Goal: Task Accomplishment & Management: Complete application form

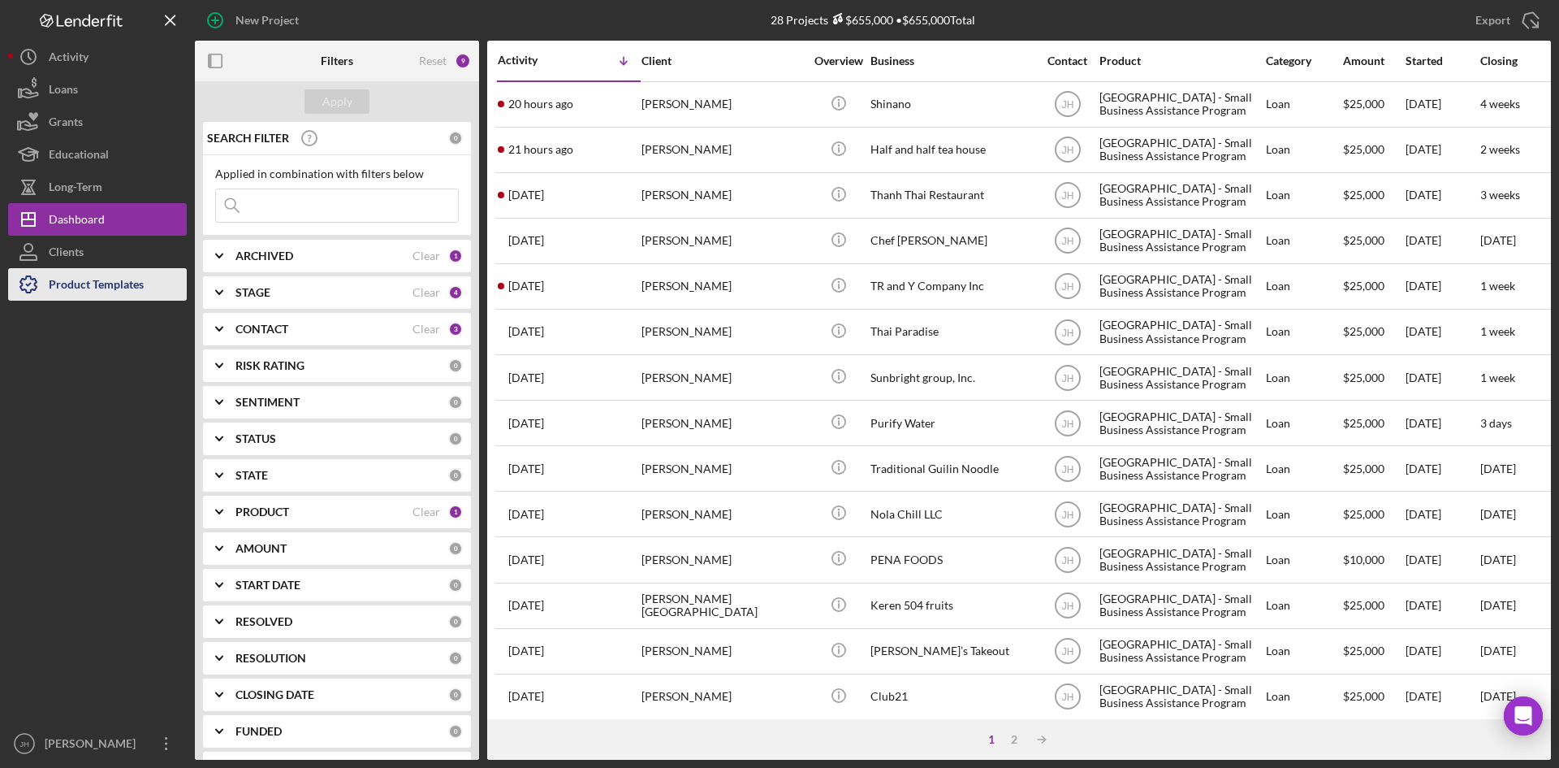
click at [130, 295] on div "Product Templates" at bounding box center [96, 286] width 95 height 37
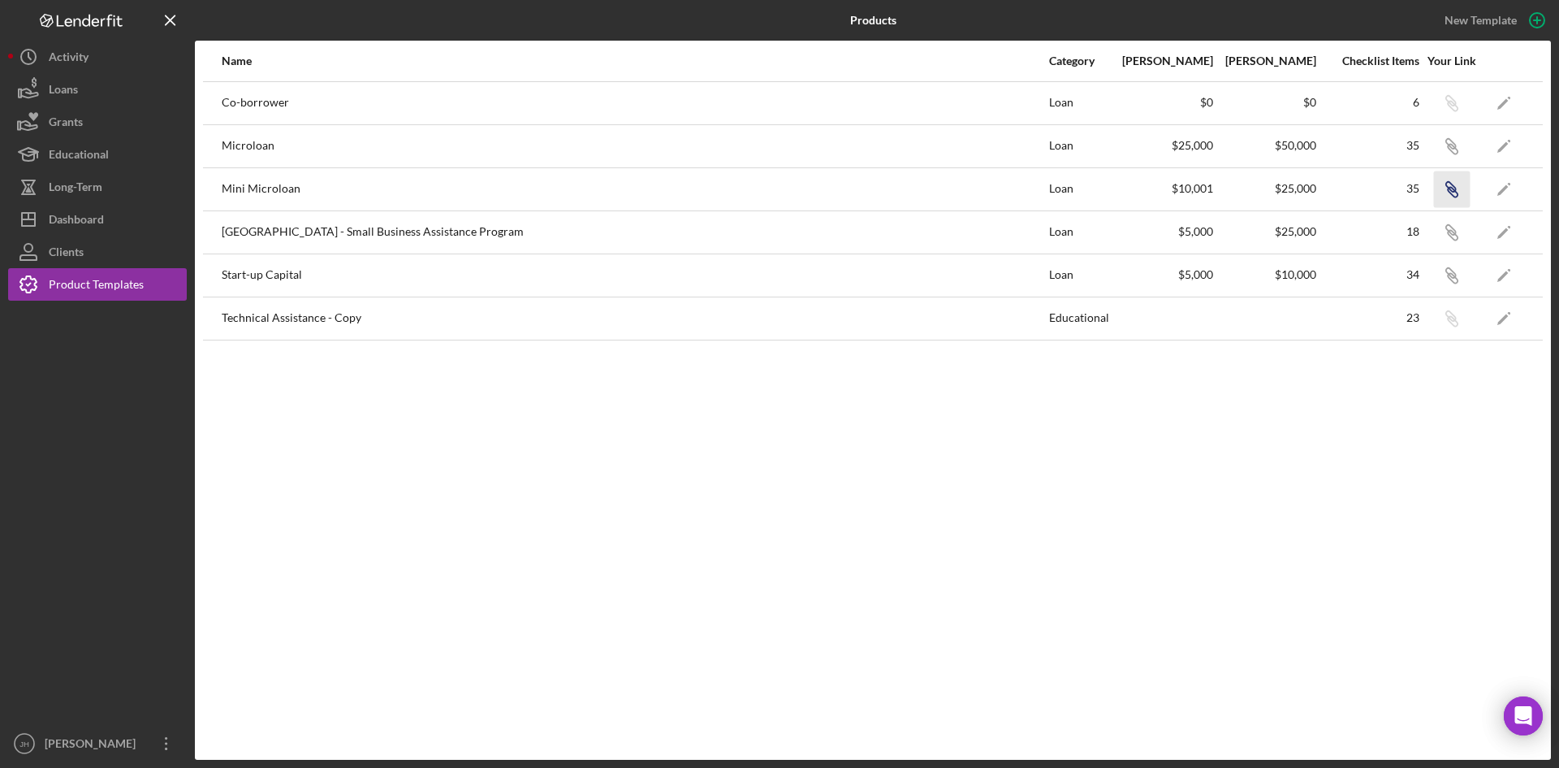
click at [1453, 191] on icon "button" at bounding box center [1451, 187] width 10 height 10
click at [140, 212] on button "Icon/Dashboard Dashboard" at bounding box center [97, 219] width 179 height 32
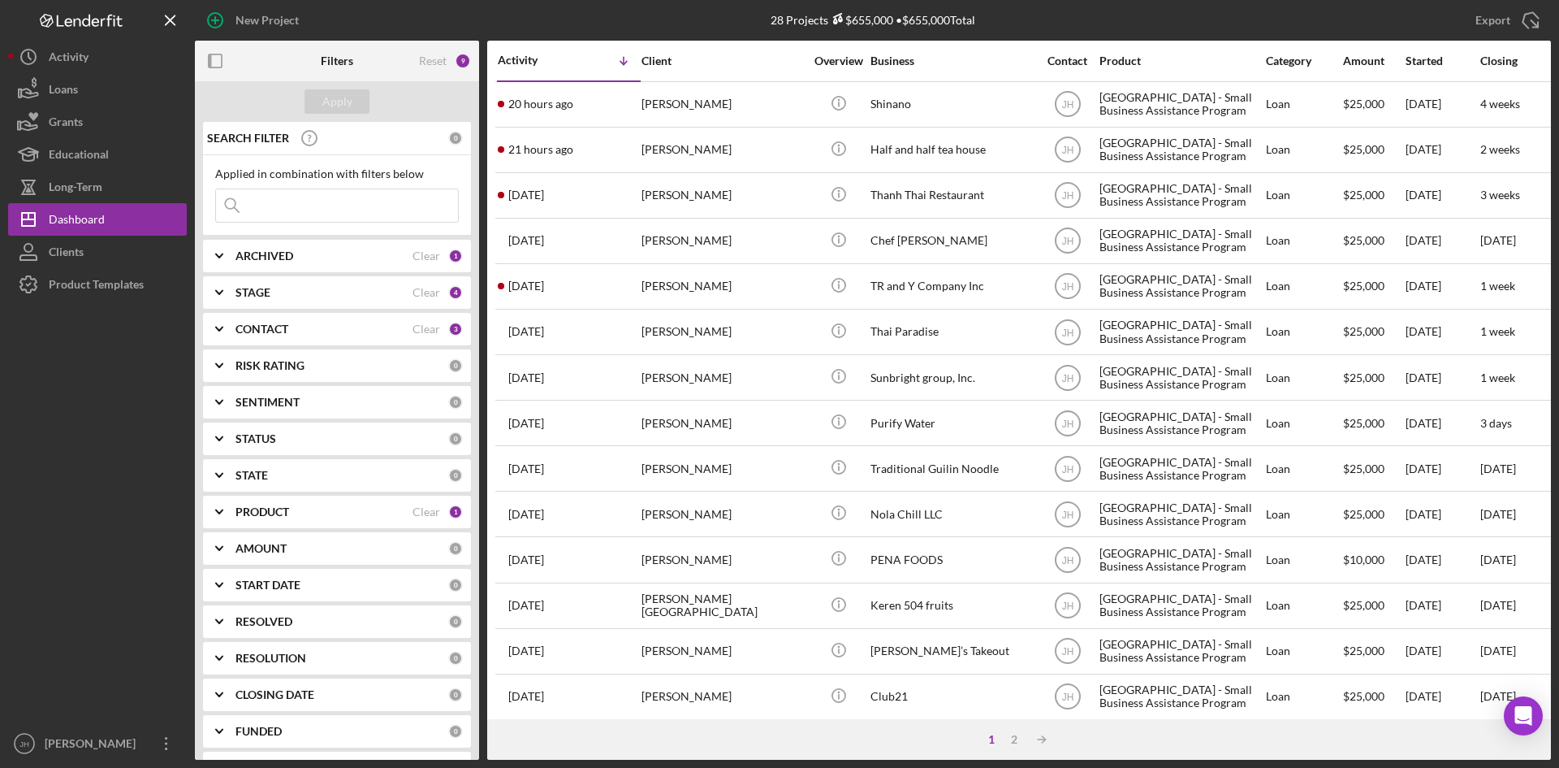
click at [302, 508] on div "PRODUCT" at bounding box center [324, 511] width 177 height 13
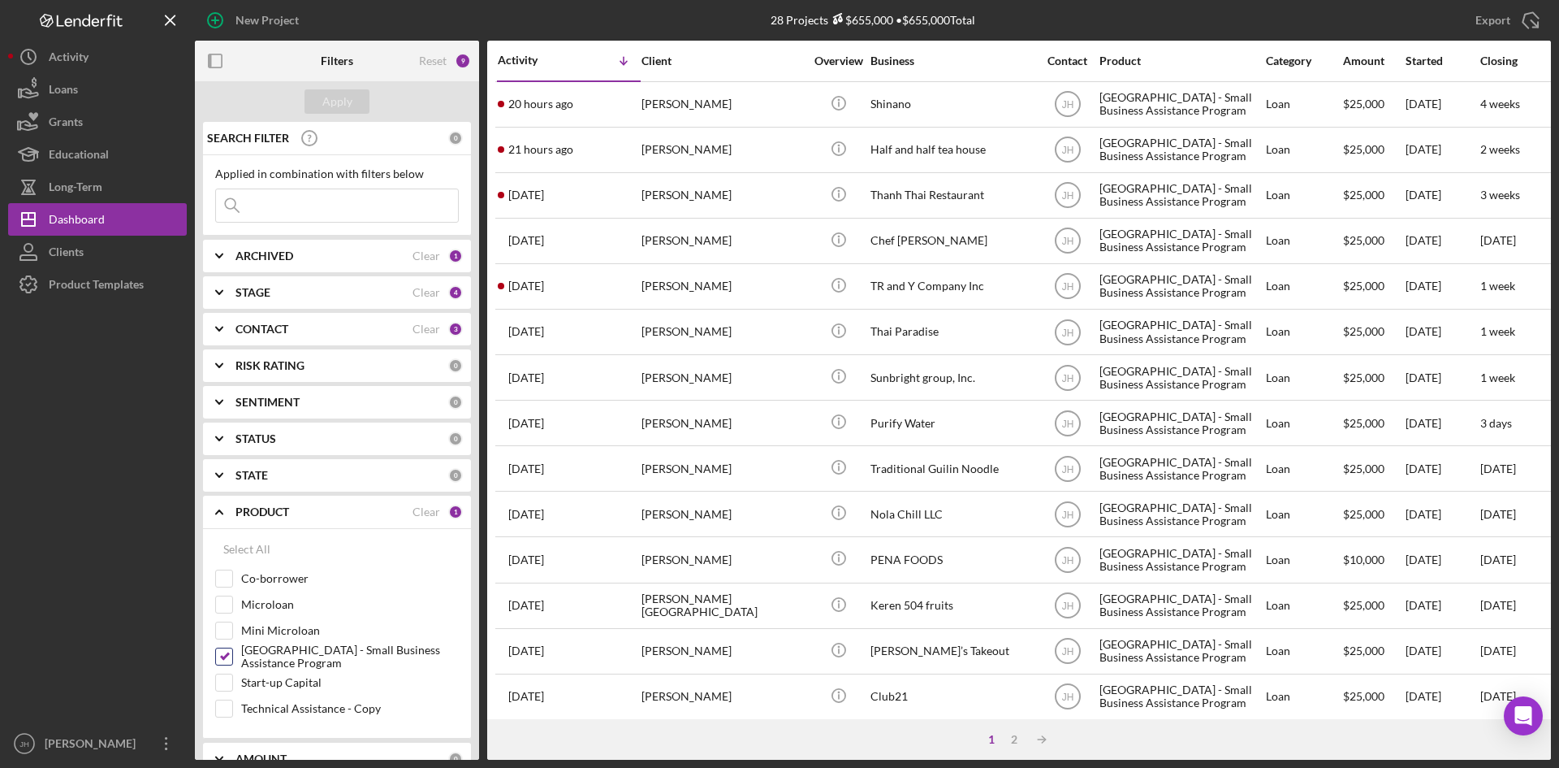
click at [277, 660] on label "[GEOGRAPHIC_DATA] - Small Business Assistance Program" at bounding box center [350, 656] width 218 height 16
click at [232, 660] on input "[GEOGRAPHIC_DATA] - Small Business Assistance Program" at bounding box center [224, 656] width 16 height 16
checkbox input "false"
click at [261, 633] on label "Mini Microloan" at bounding box center [350, 630] width 218 height 16
click at [232, 633] on input "Mini Microloan" at bounding box center [224, 630] width 16 height 16
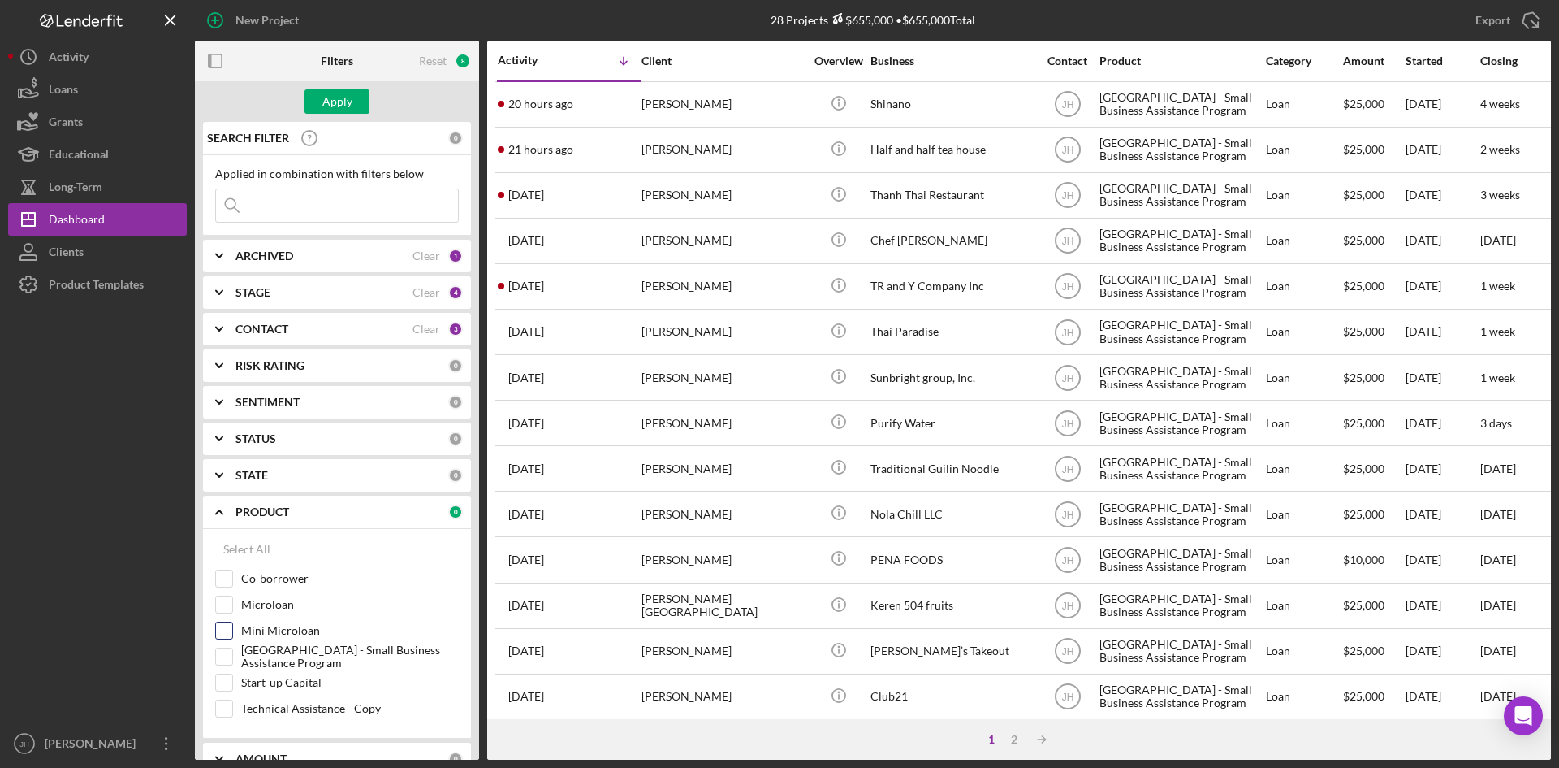
checkbox input "true"
click at [352, 94] on button "Apply" at bounding box center [337, 101] width 65 height 24
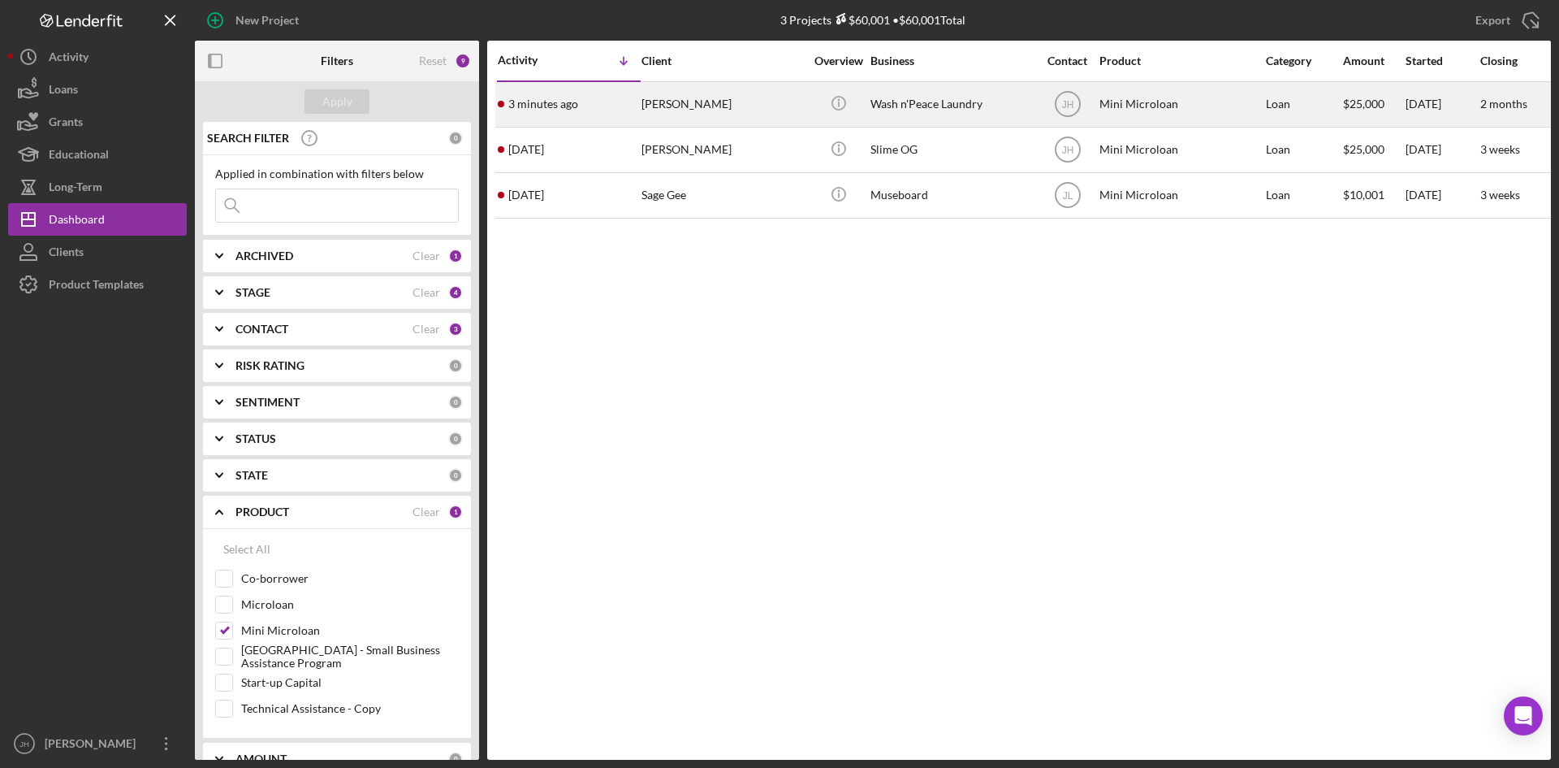
click at [976, 106] on div "Wash n'Peace Laundry" at bounding box center [952, 104] width 162 height 43
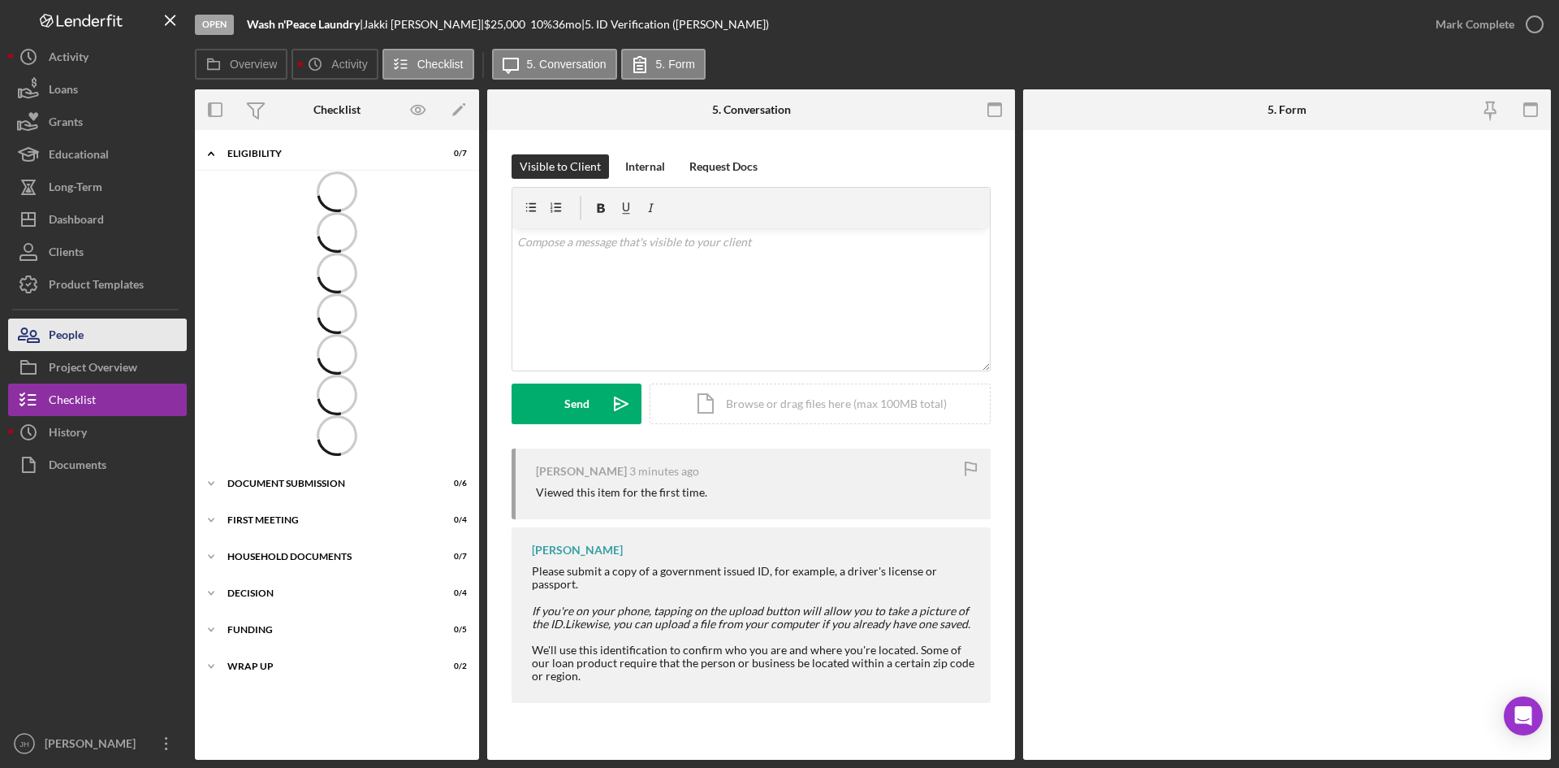
click at [72, 331] on div "People" at bounding box center [66, 336] width 35 height 37
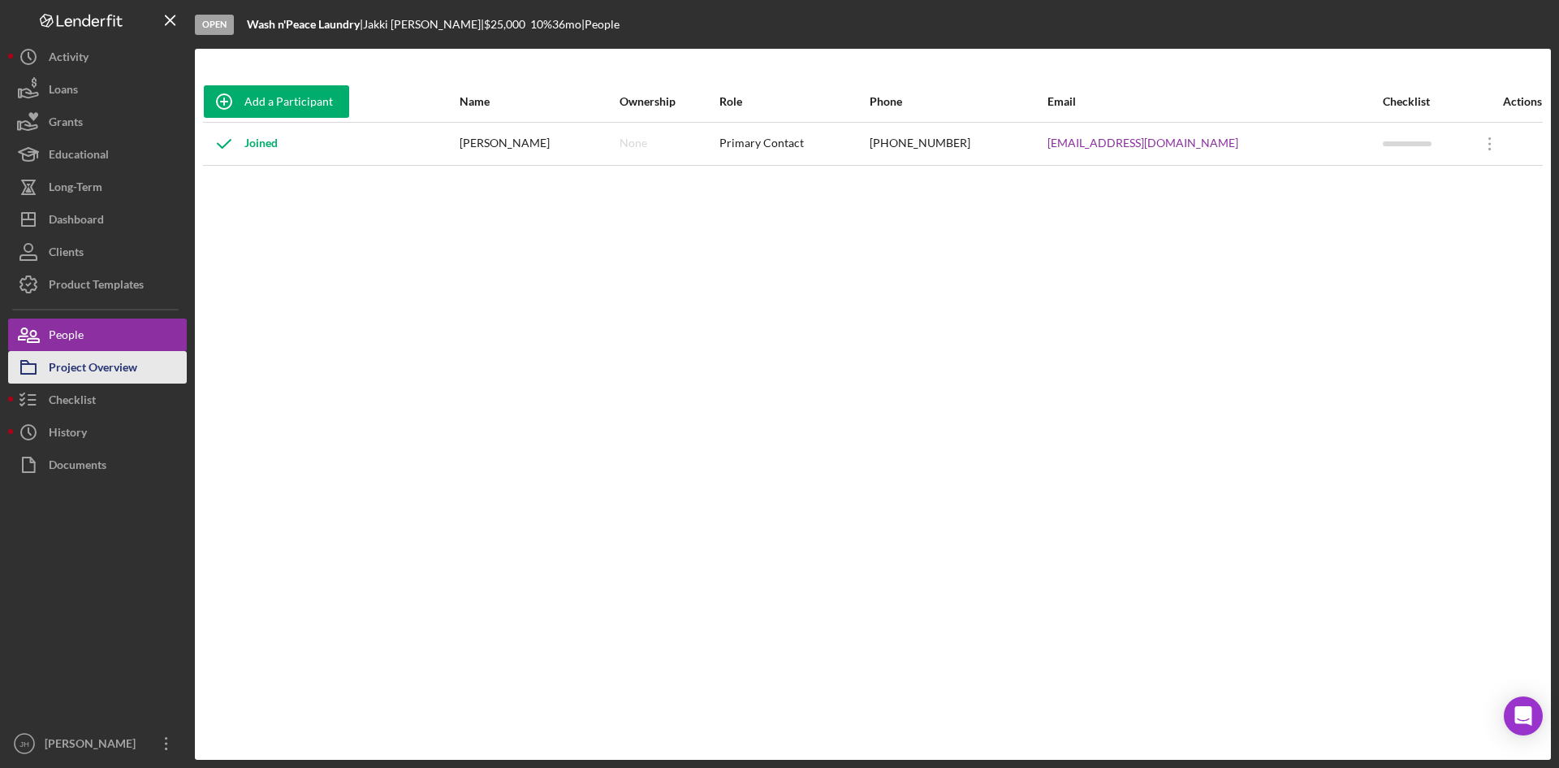
click at [71, 374] on div "Project Overview" at bounding box center [93, 369] width 89 height 37
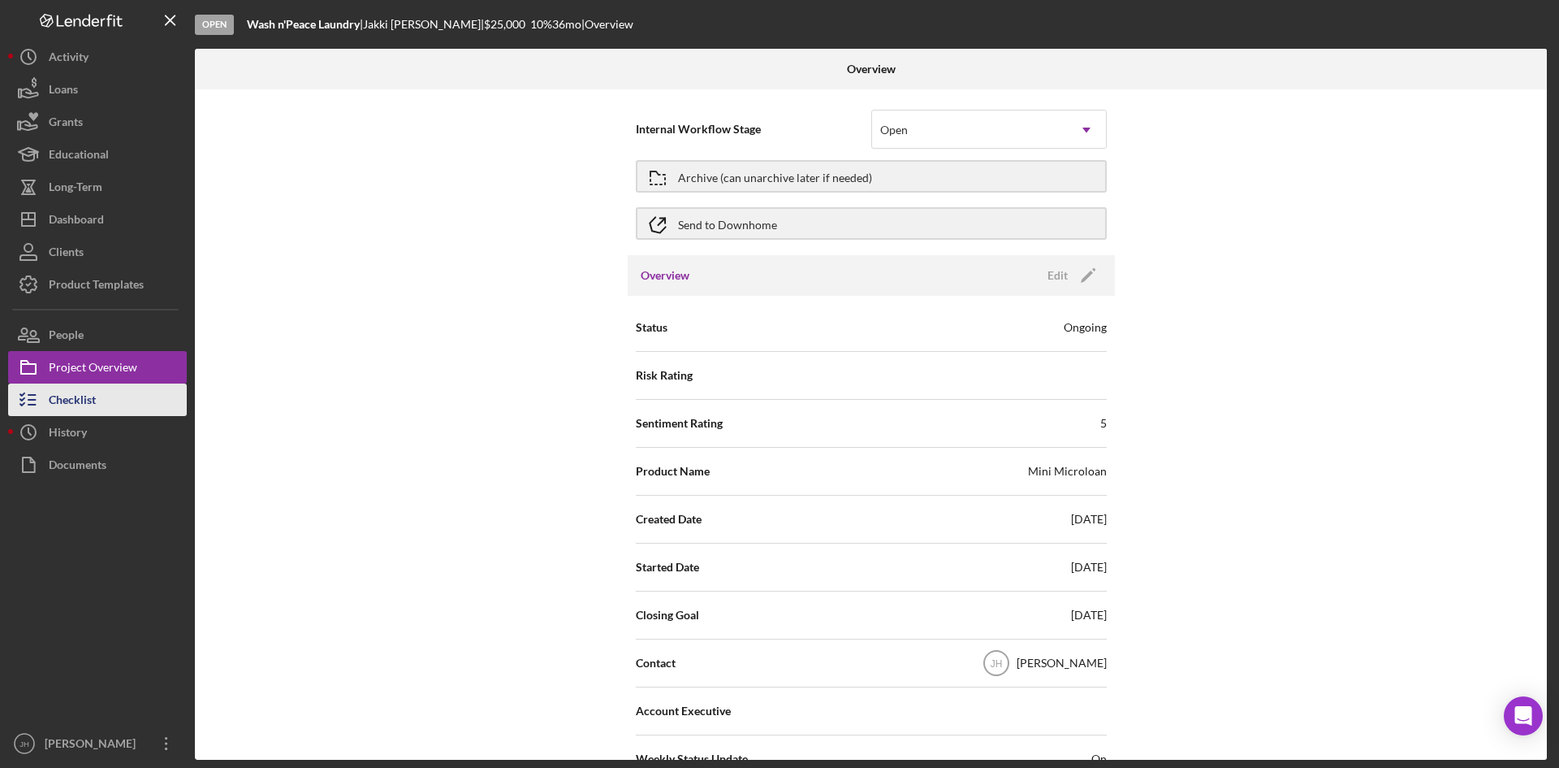
click at [80, 409] on div "Checklist" at bounding box center [72, 401] width 47 height 37
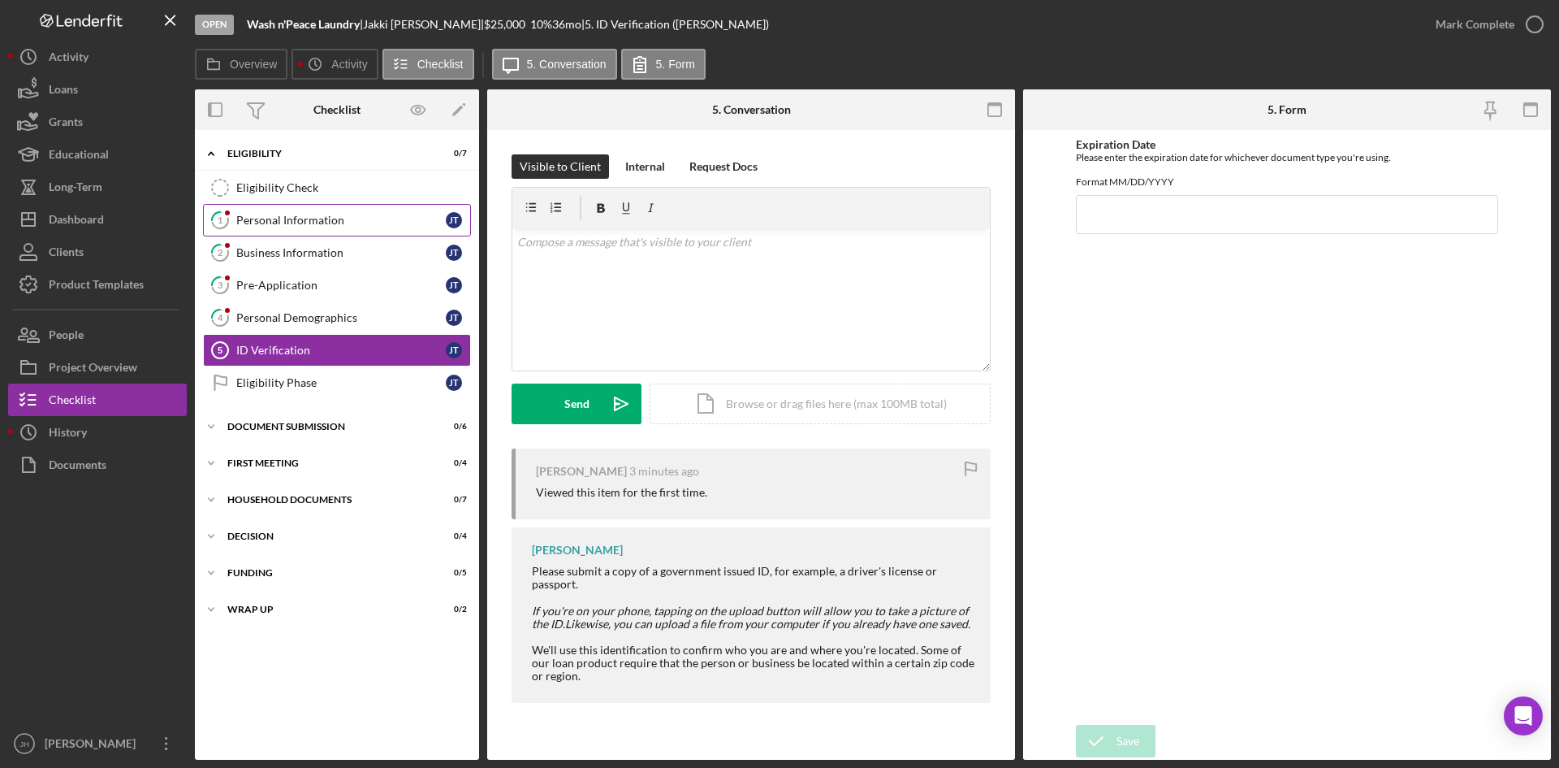
click at [331, 224] on div "Personal Information" at bounding box center [341, 220] width 210 height 13
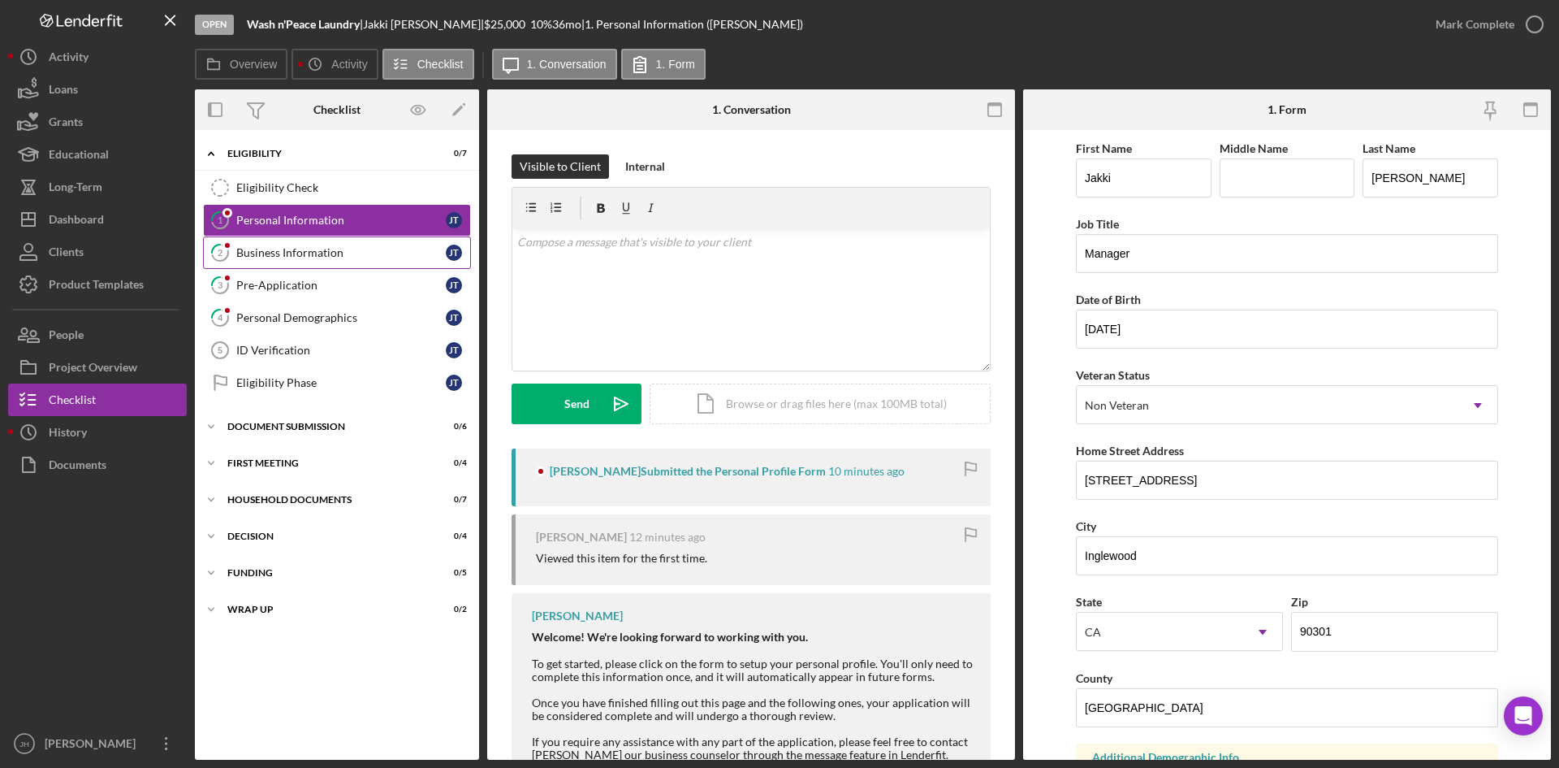
click at [327, 251] on div "Business Information" at bounding box center [341, 252] width 210 height 13
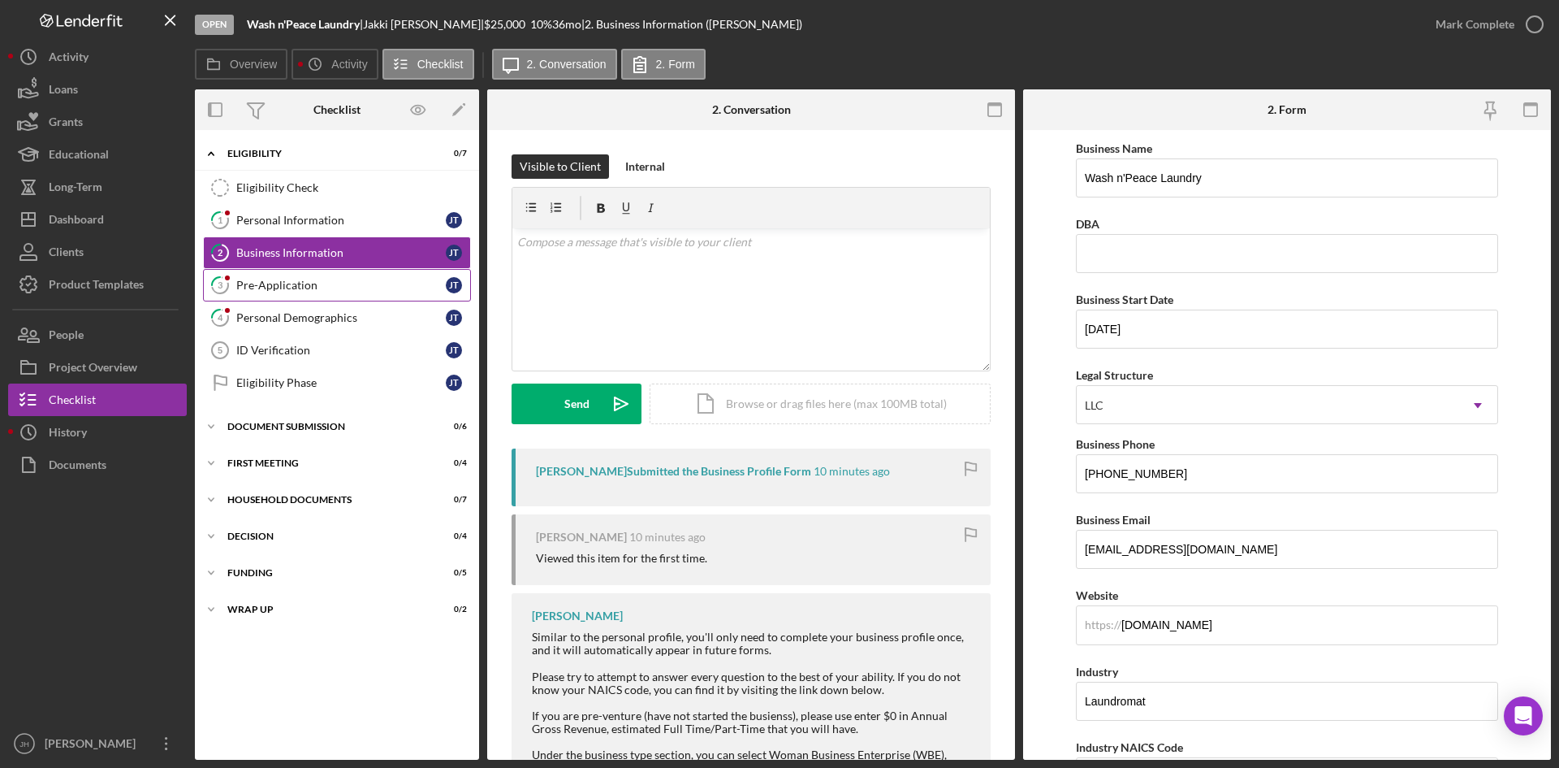
click at [266, 293] on link "3 Pre-Application J T" at bounding box center [337, 285] width 268 height 32
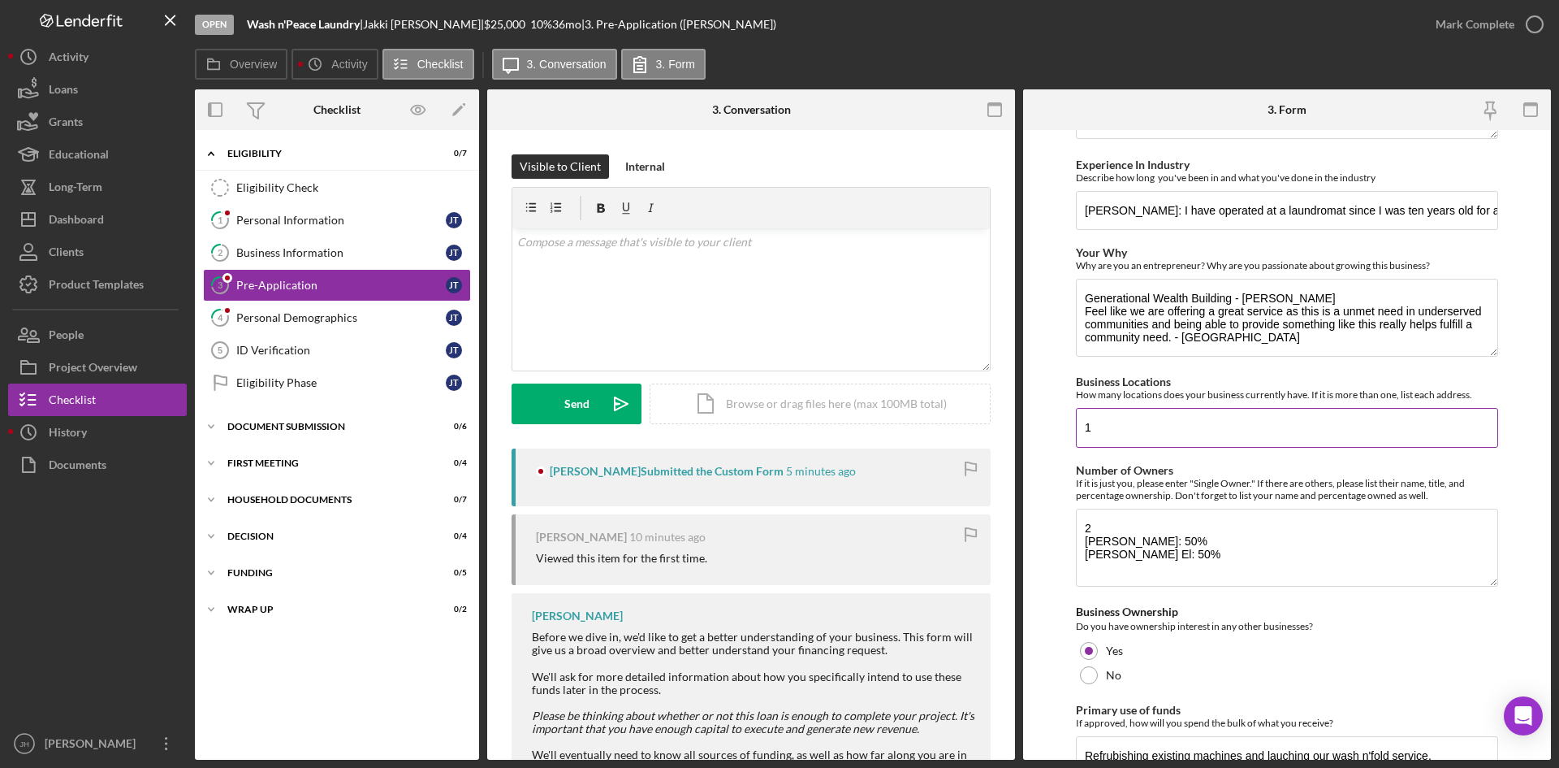
scroll to position [184, 0]
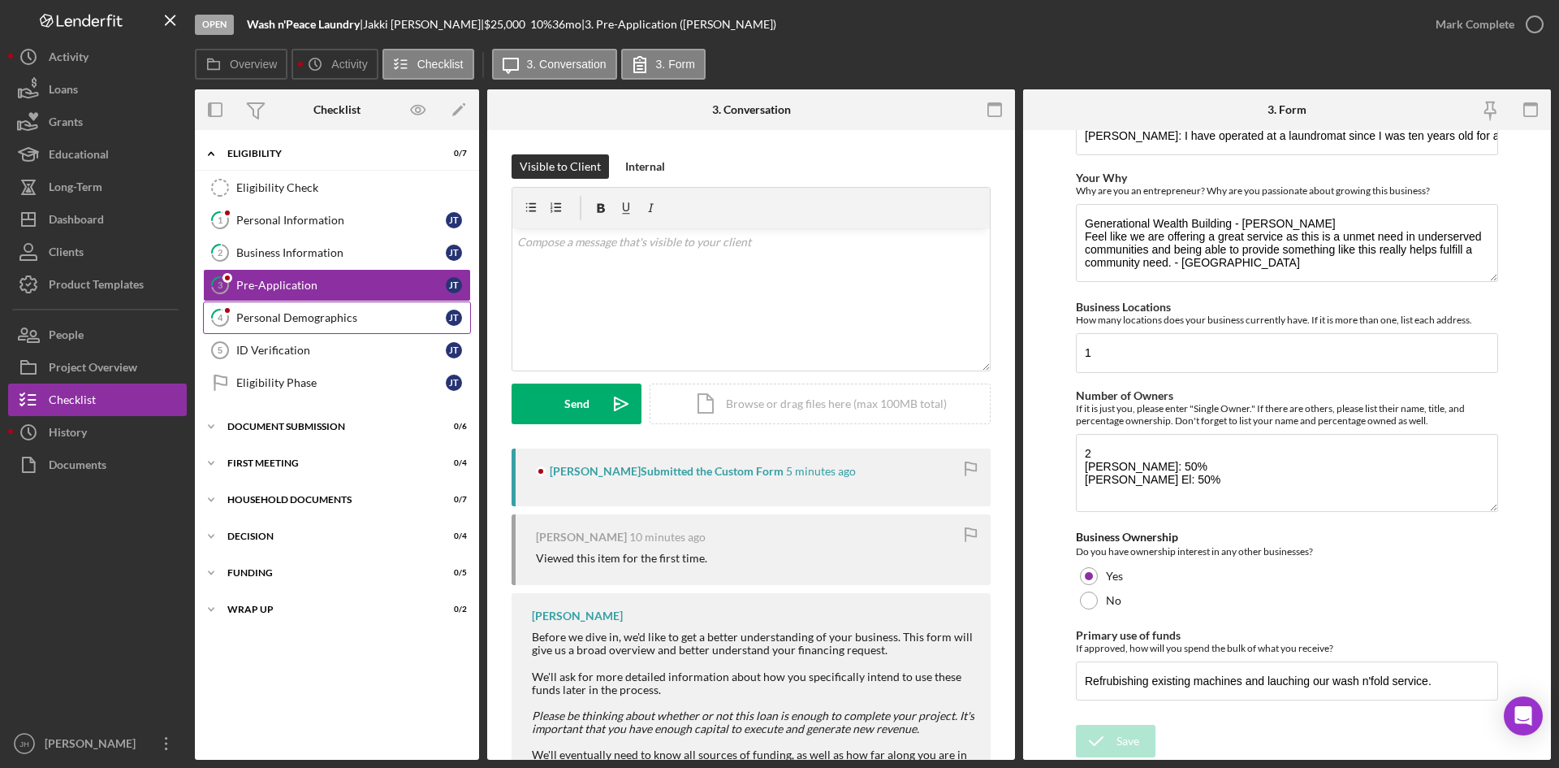
click at [350, 319] on div "Personal Demographics" at bounding box center [341, 317] width 210 height 13
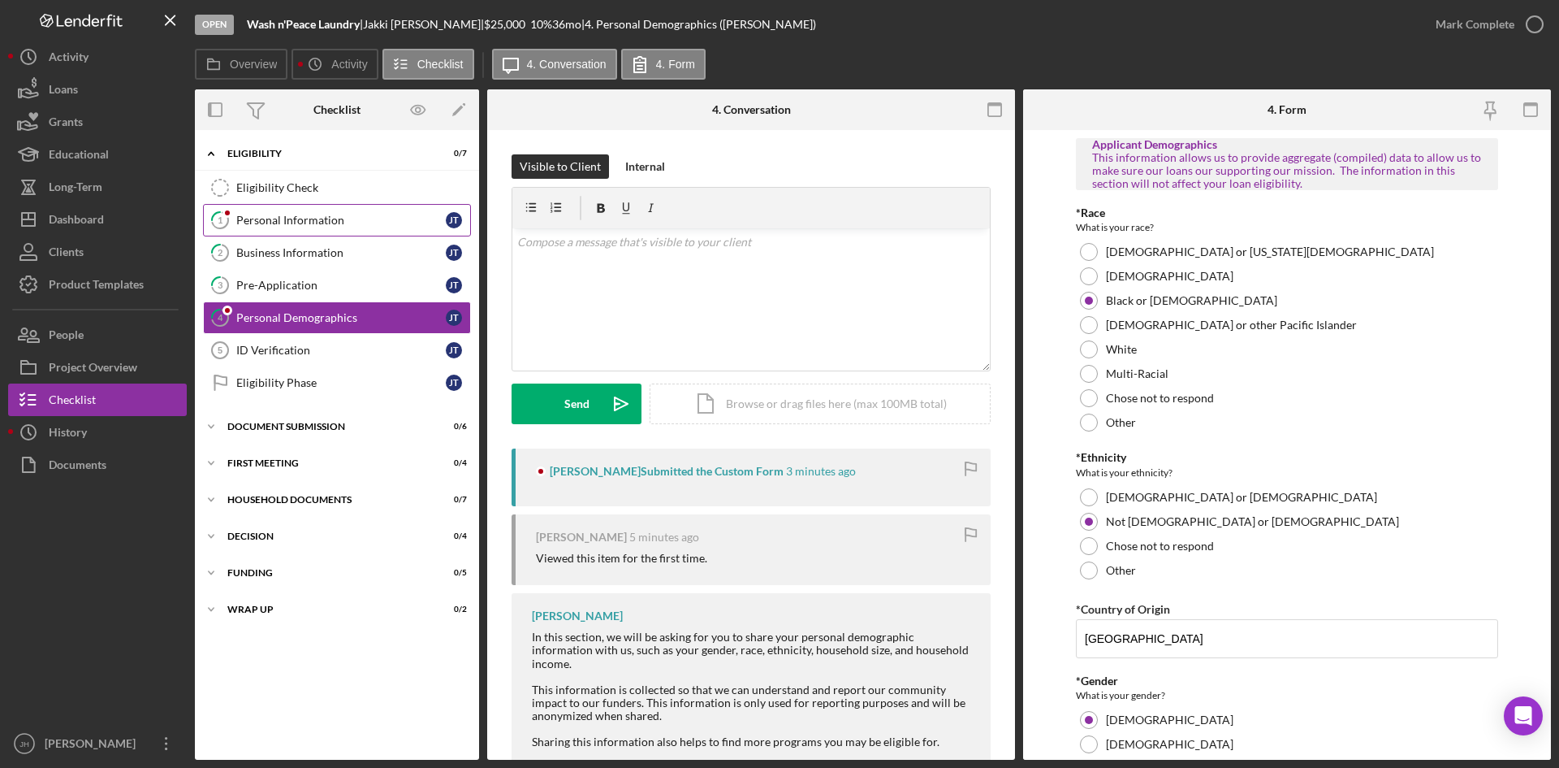
click at [350, 223] on div "Personal Information" at bounding box center [341, 220] width 210 height 13
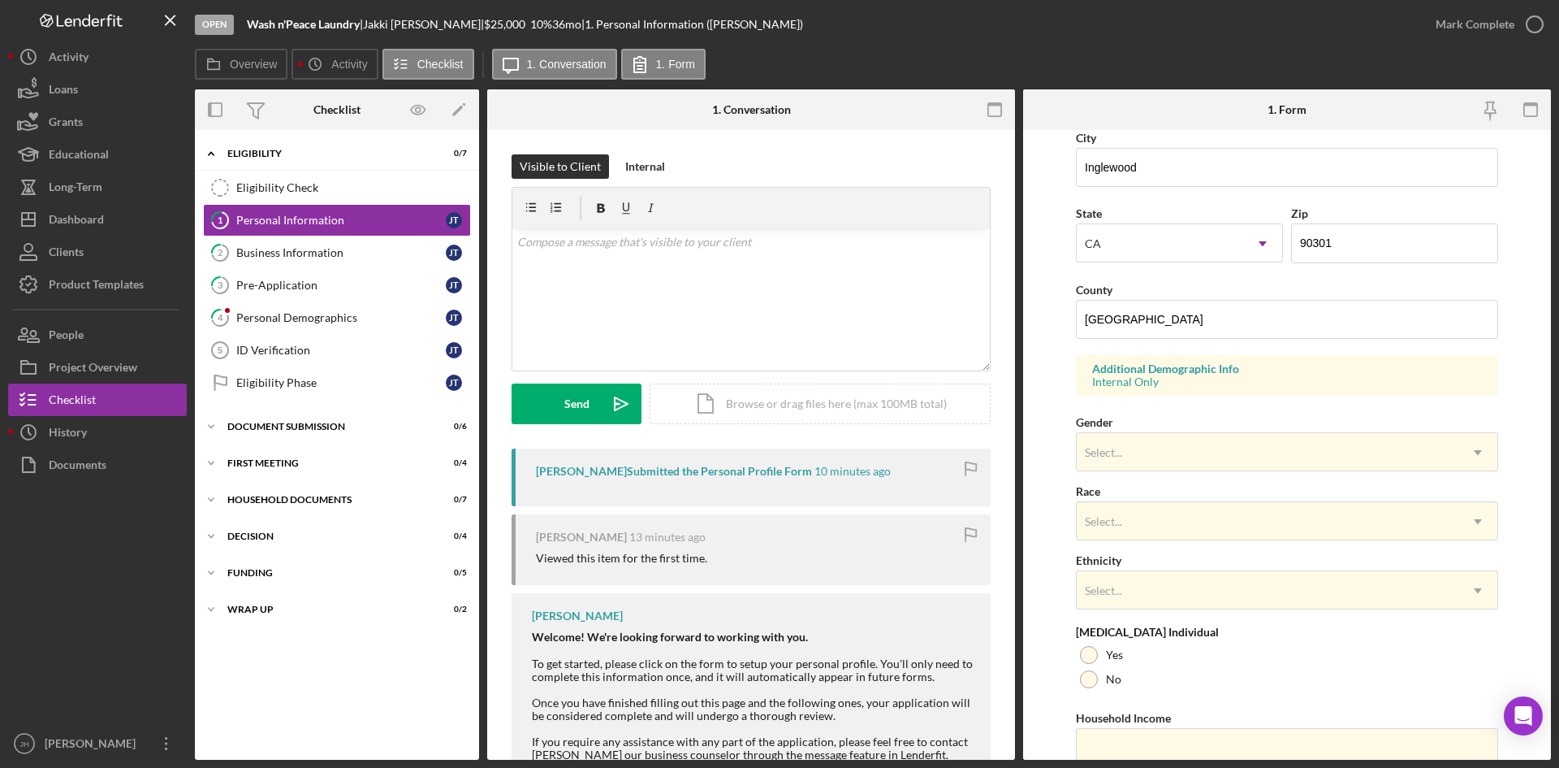
scroll to position [455, 0]
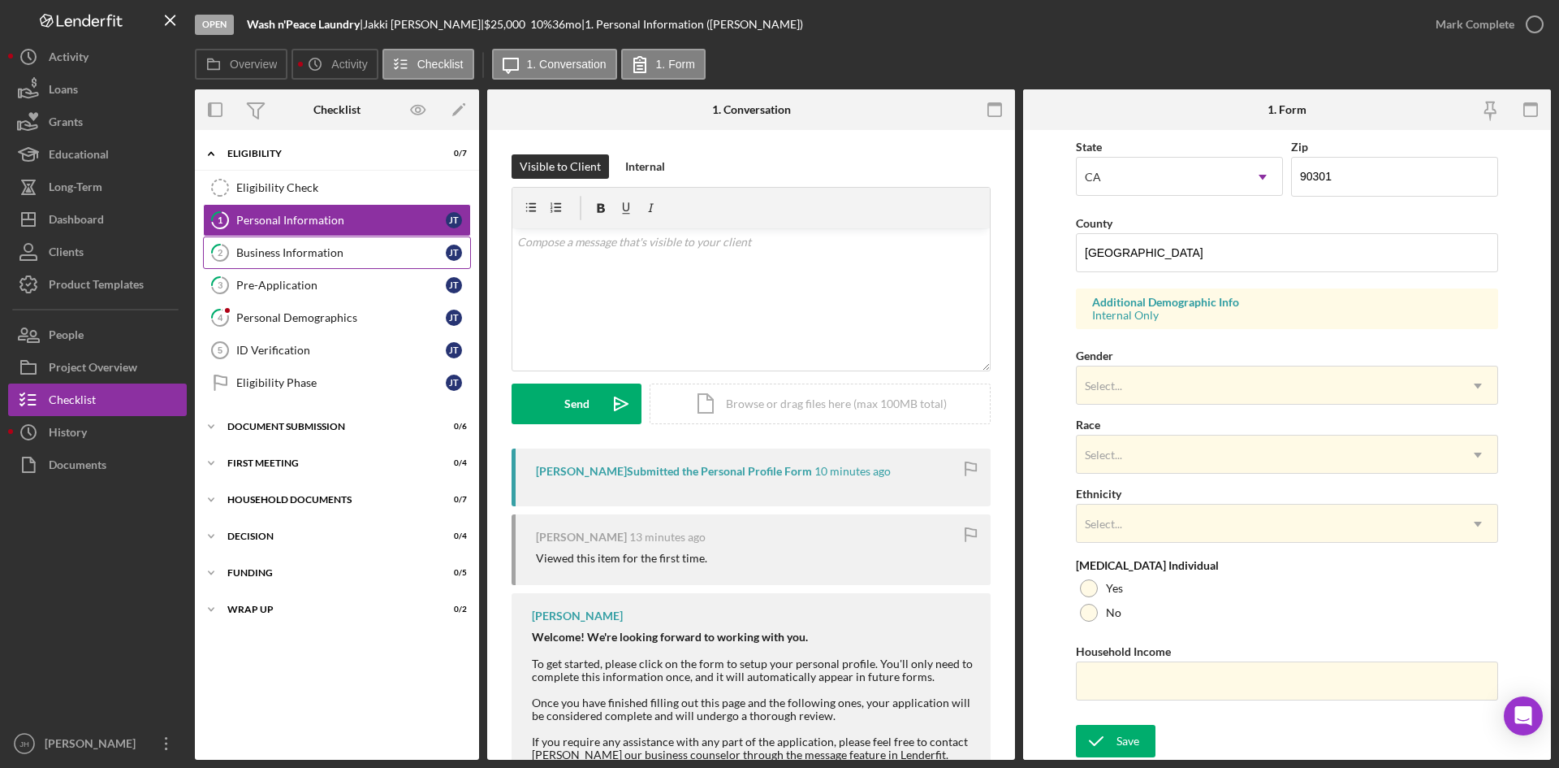
click at [301, 248] on div "Business Information" at bounding box center [341, 252] width 210 height 13
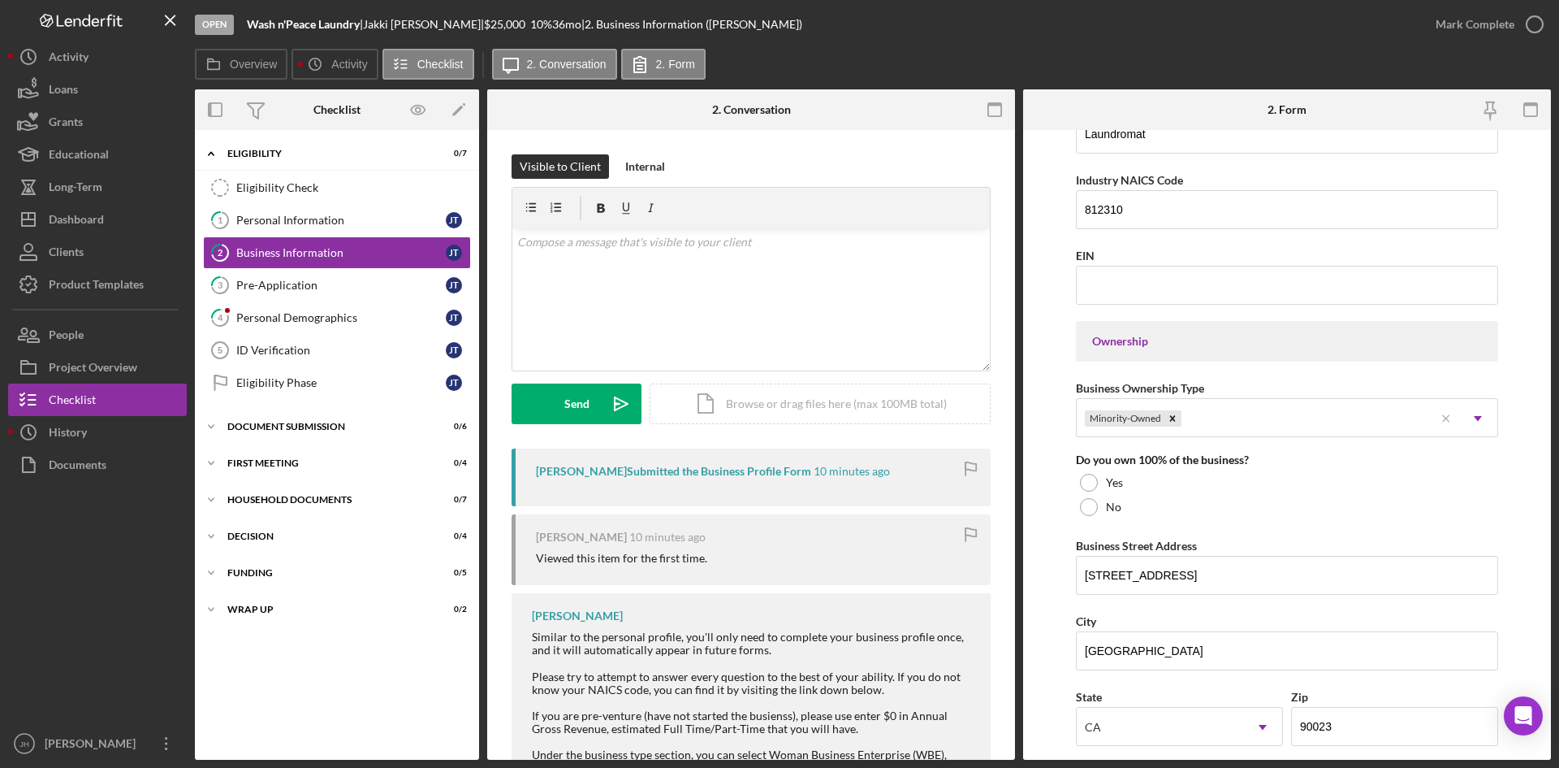
scroll to position [569, 0]
click at [1224, 507] on div "No" at bounding box center [1287, 505] width 422 height 24
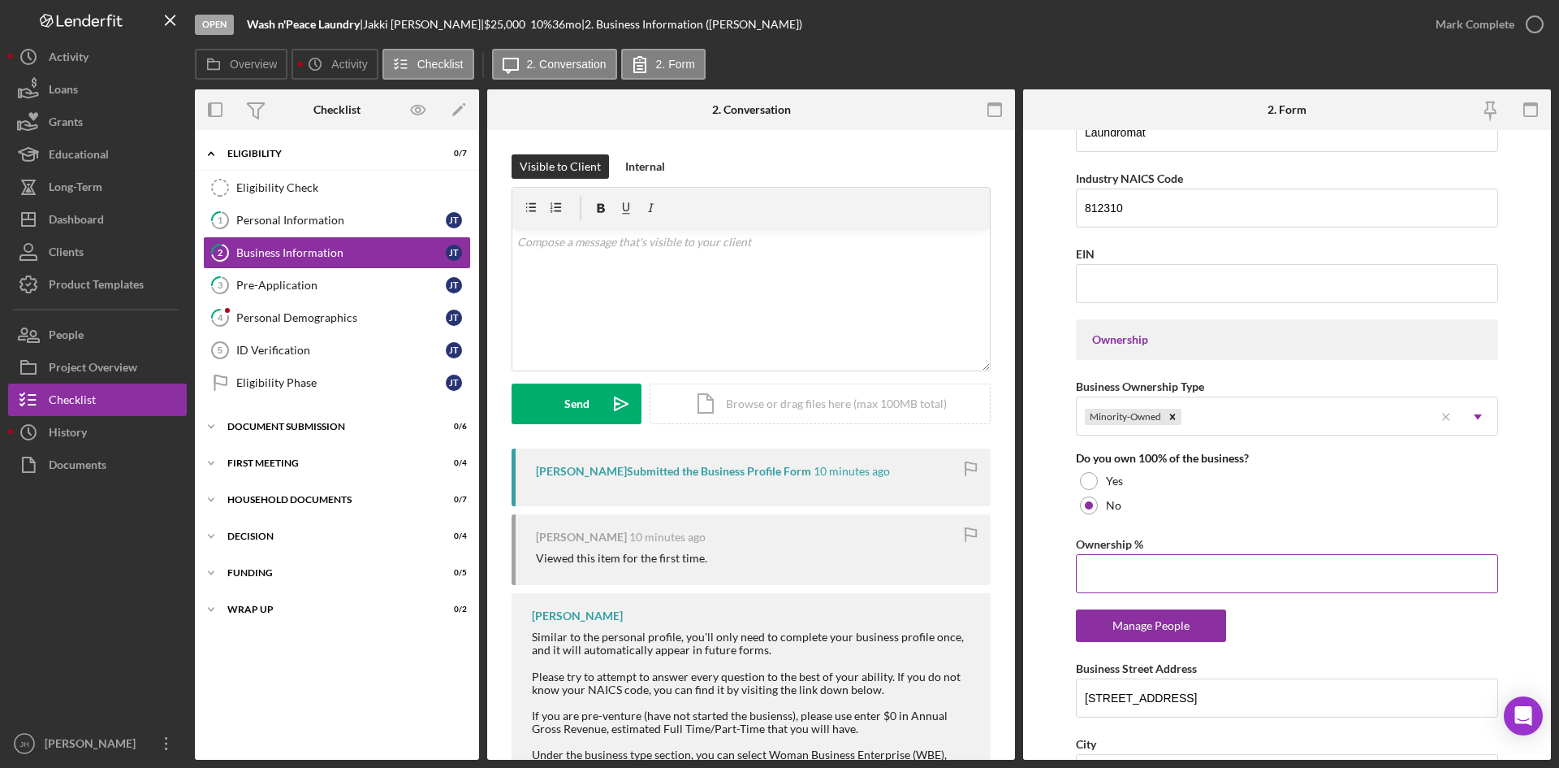
click at [1208, 575] on input "Ownership %" at bounding box center [1287, 573] width 422 height 39
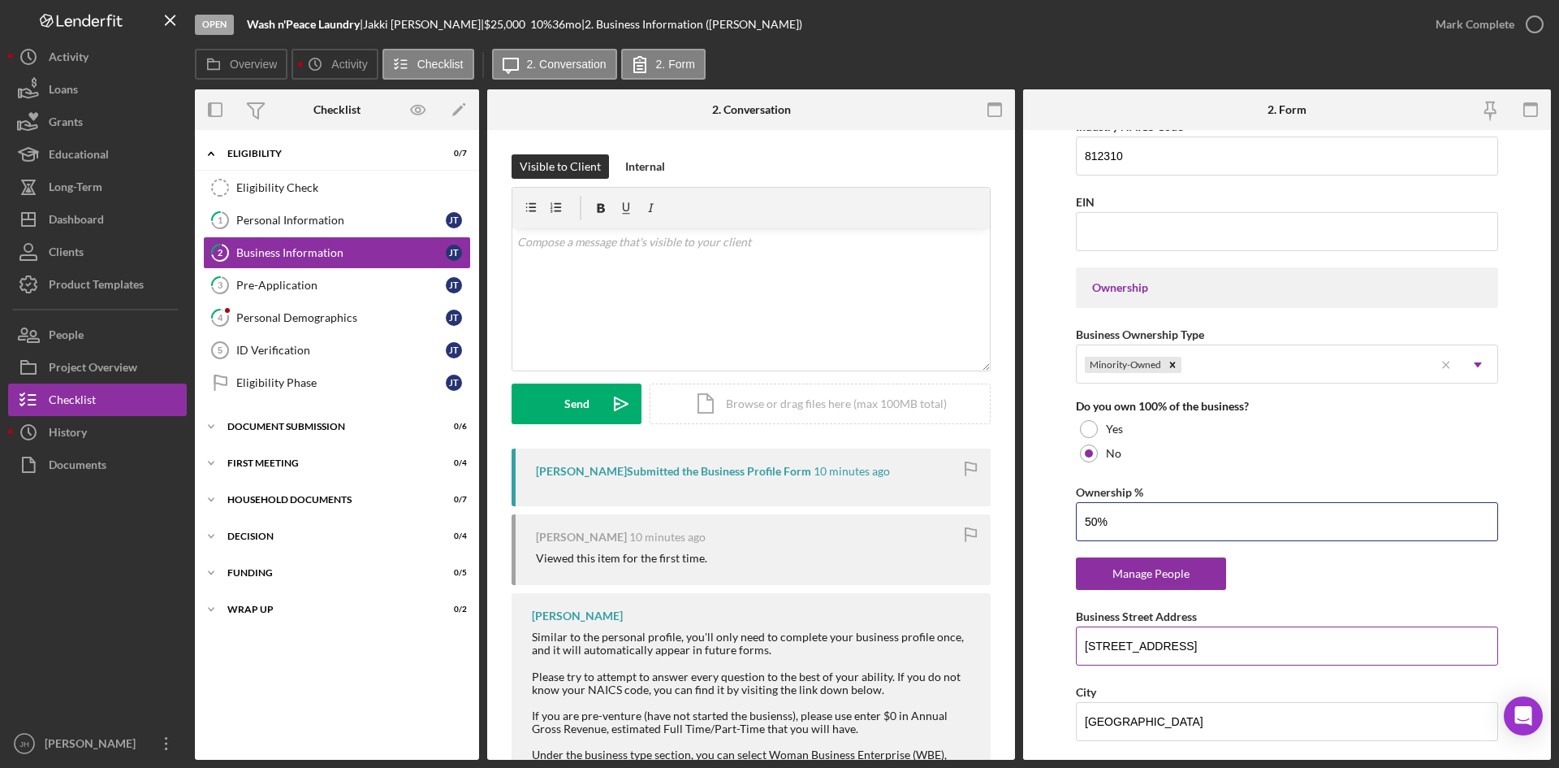
scroll to position [650, 0]
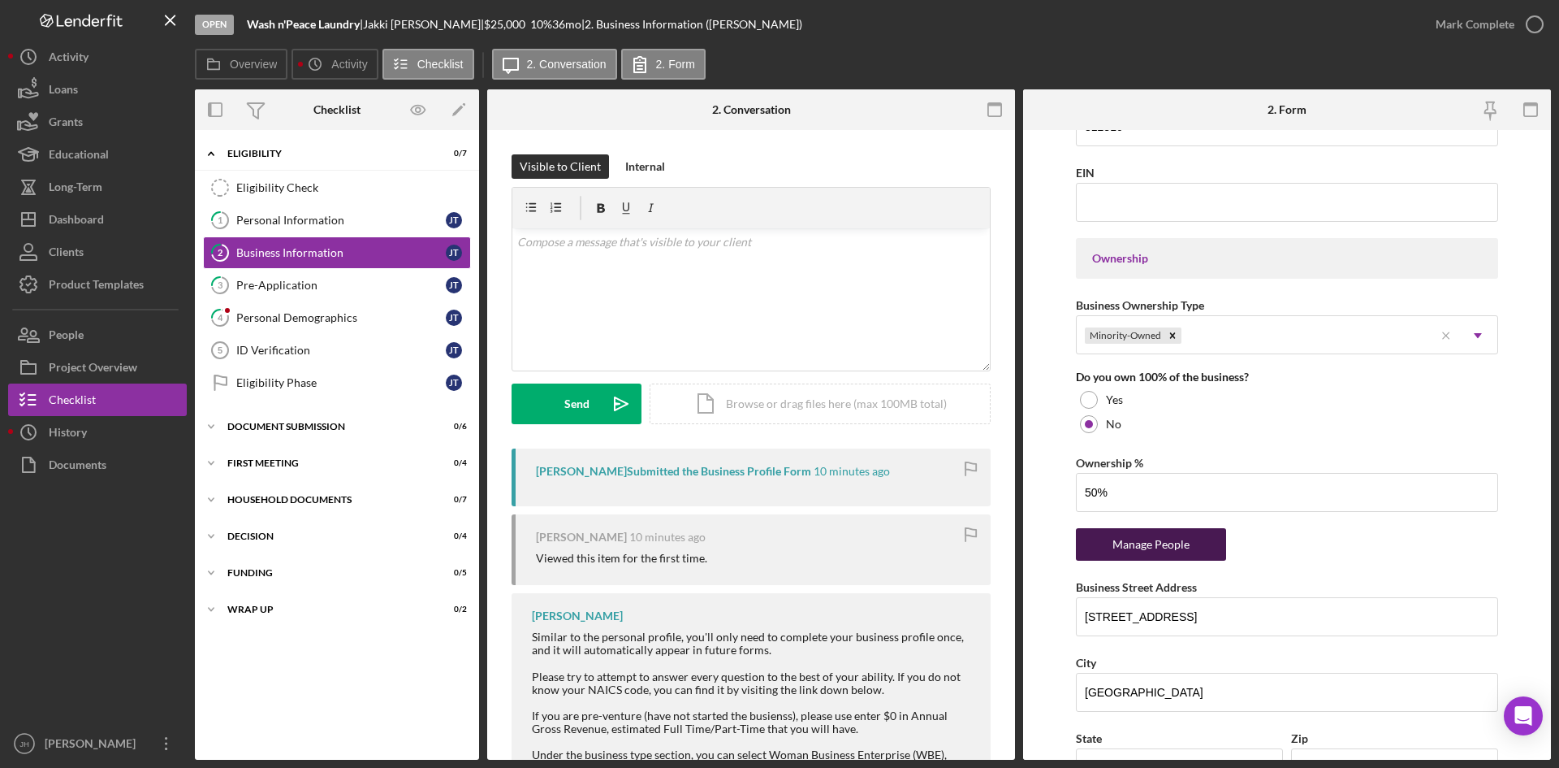
type input "50.00%"
click at [1174, 533] on div "Manage People" at bounding box center [1151, 544] width 134 height 32
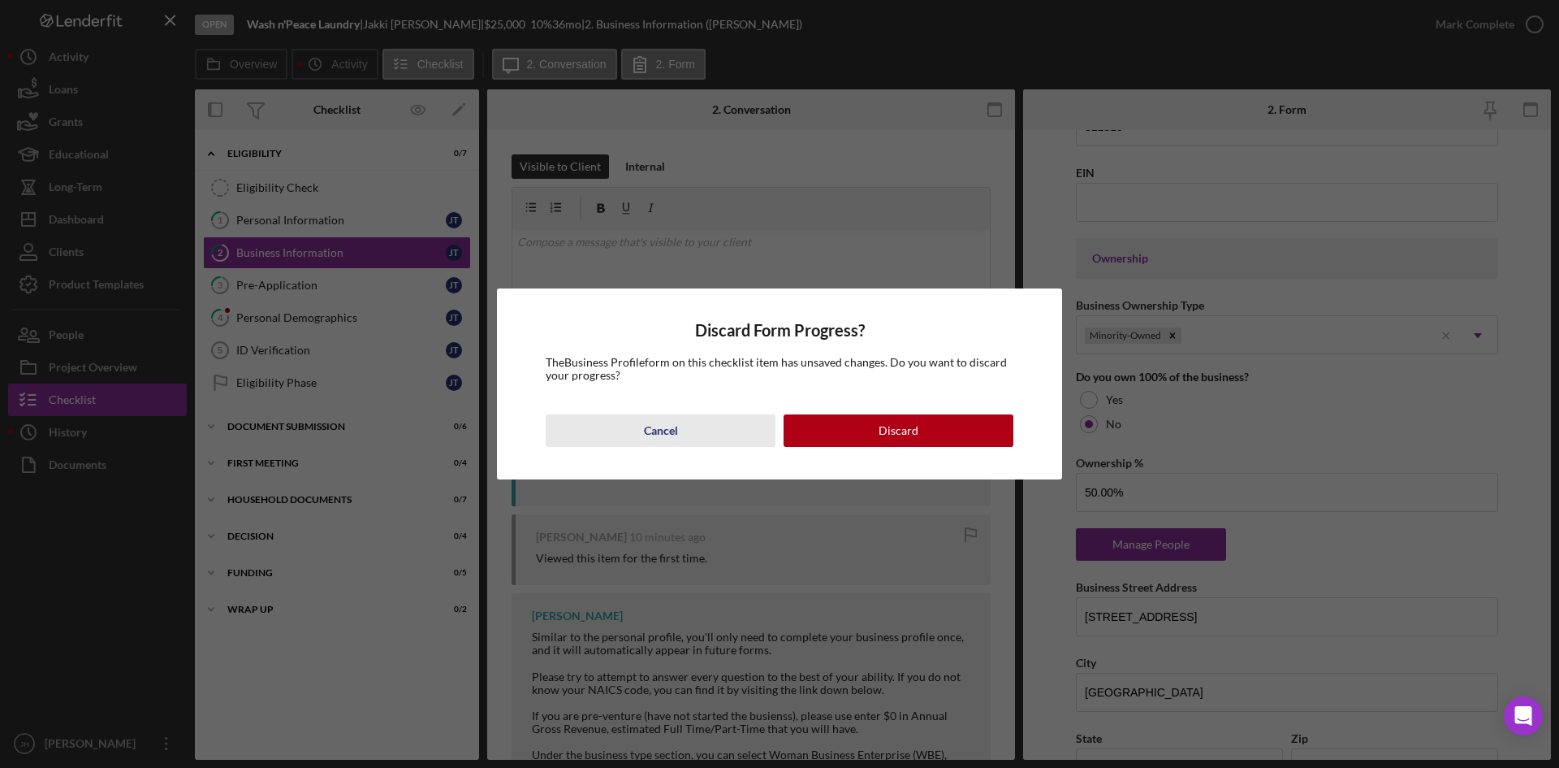
click at [690, 427] on button "Cancel" at bounding box center [661, 430] width 230 height 32
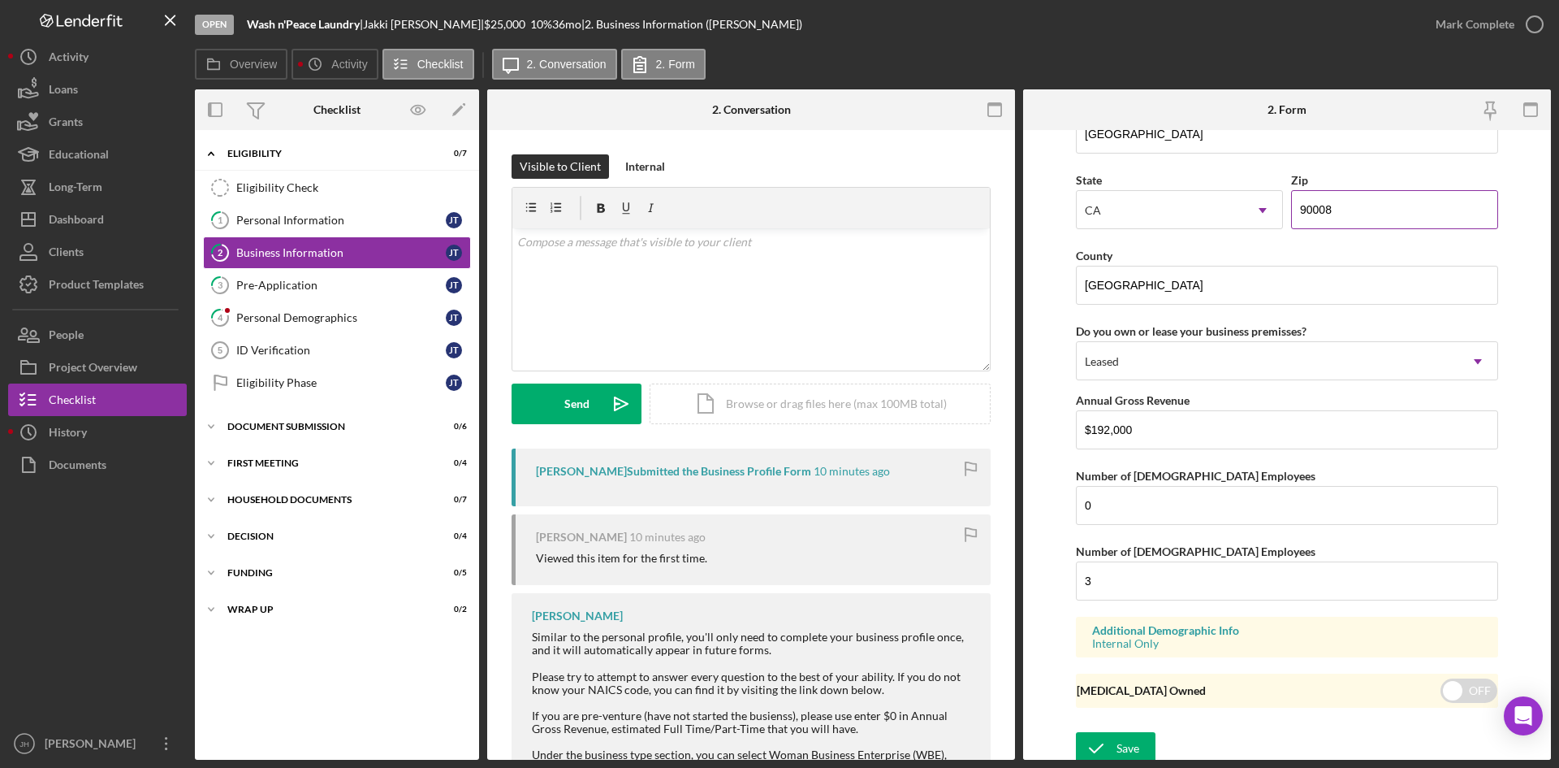
scroll to position [1600, 0]
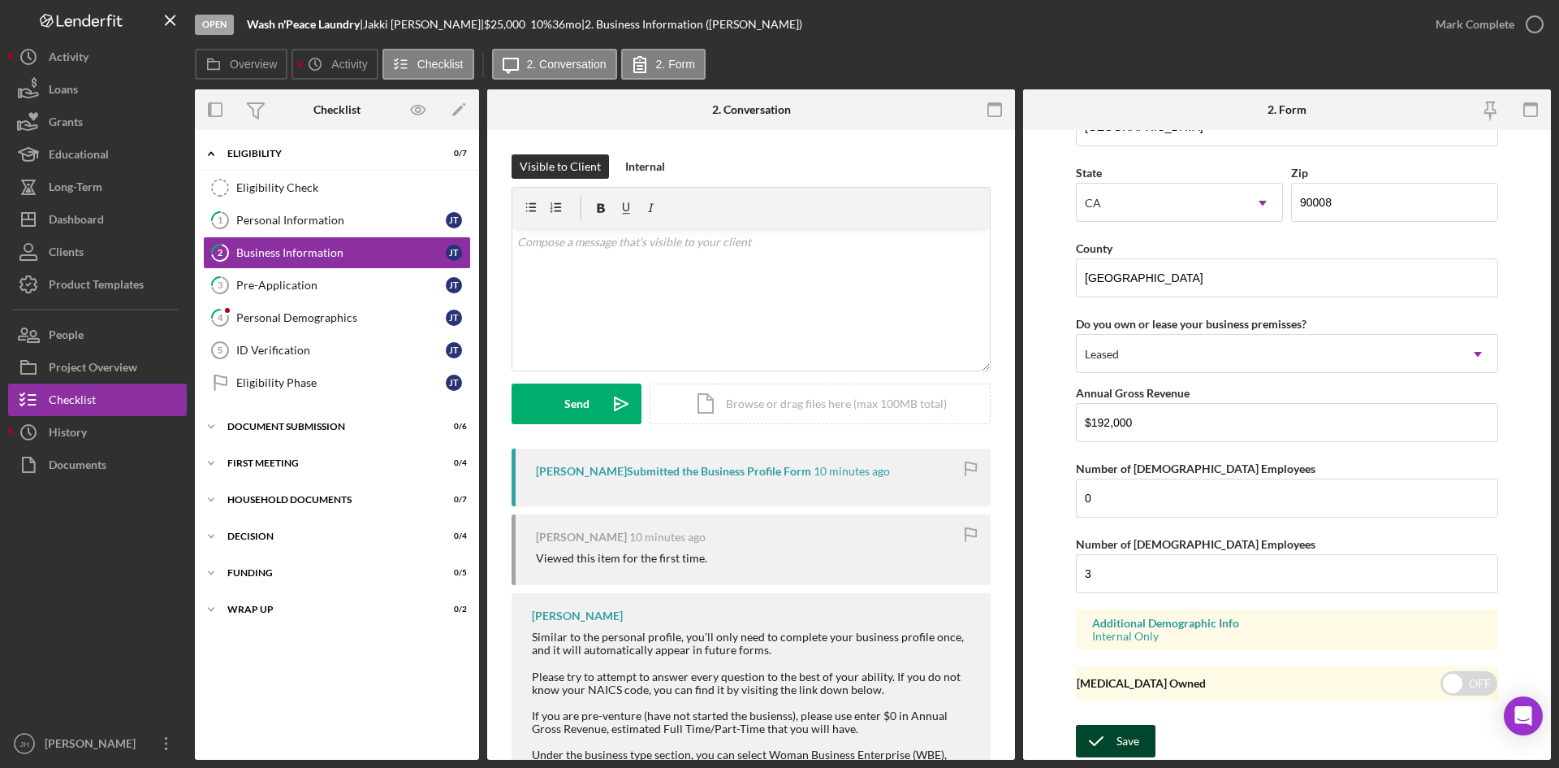
click at [1124, 748] on div "Save" at bounding box center [1128, 740] width 23 height 32
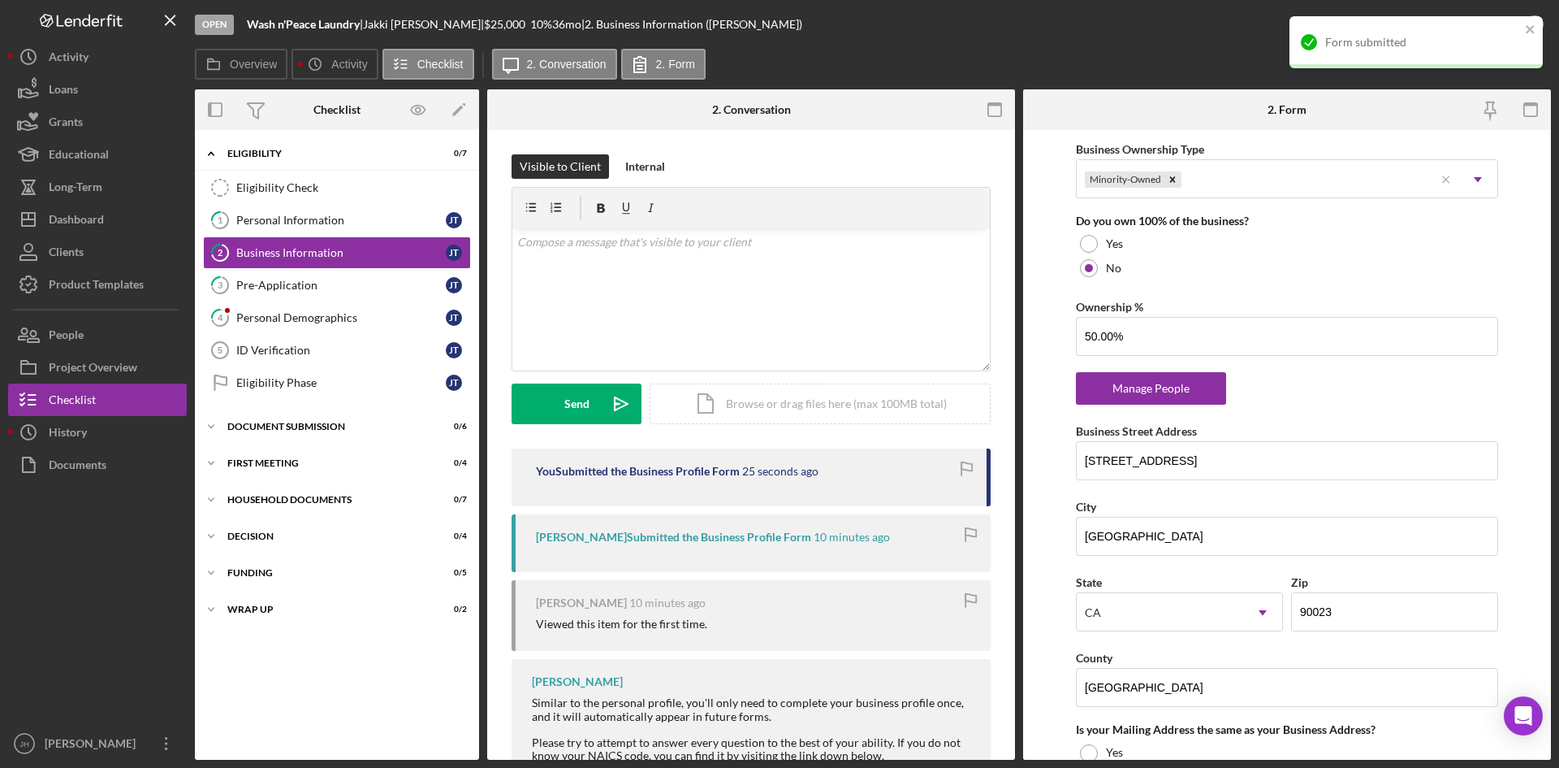
scroll to position [788, 0]
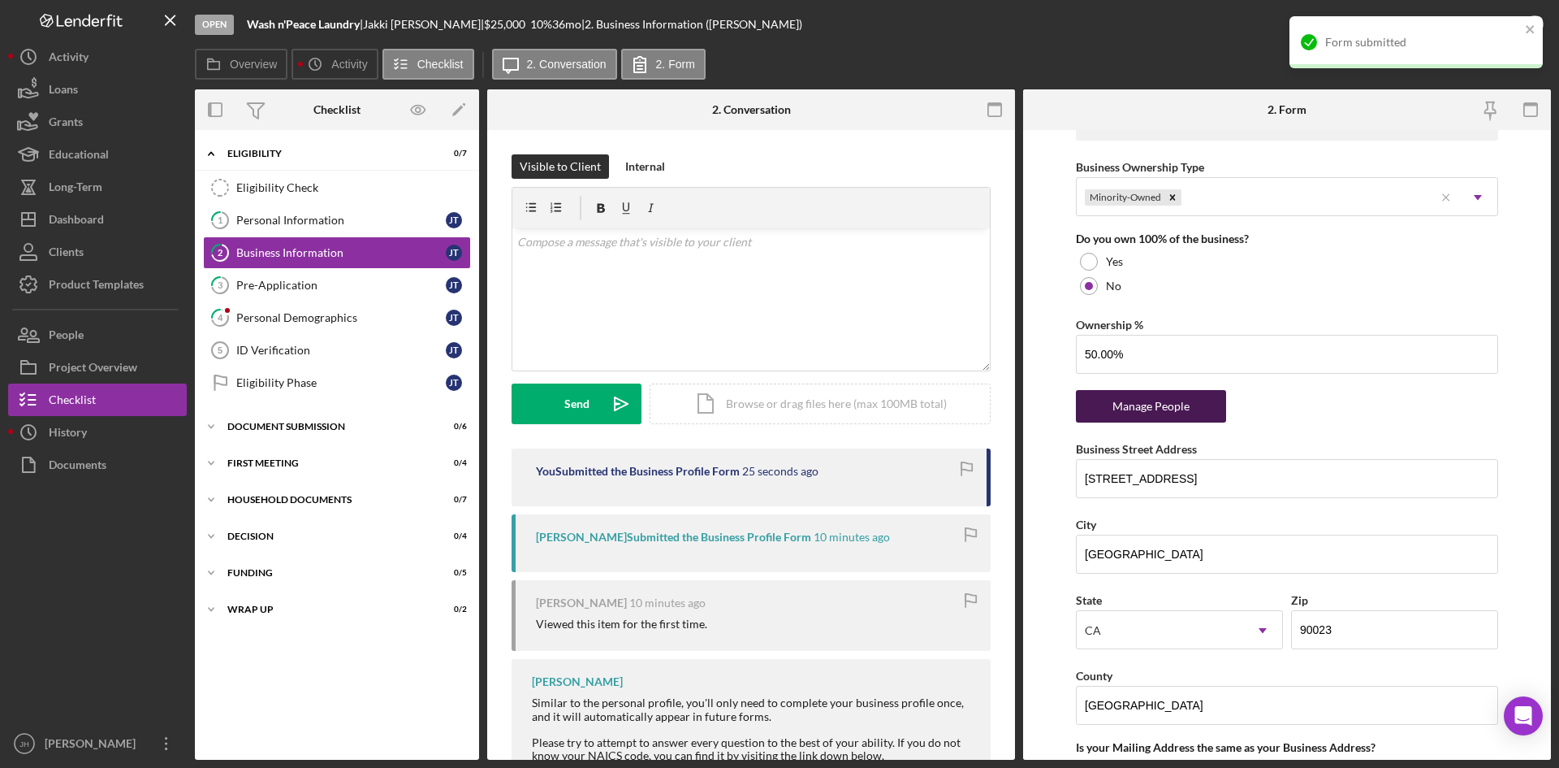
click at [1168, 409] on div "Manage People" at bounding box center [1151, 406] width 134 height 32
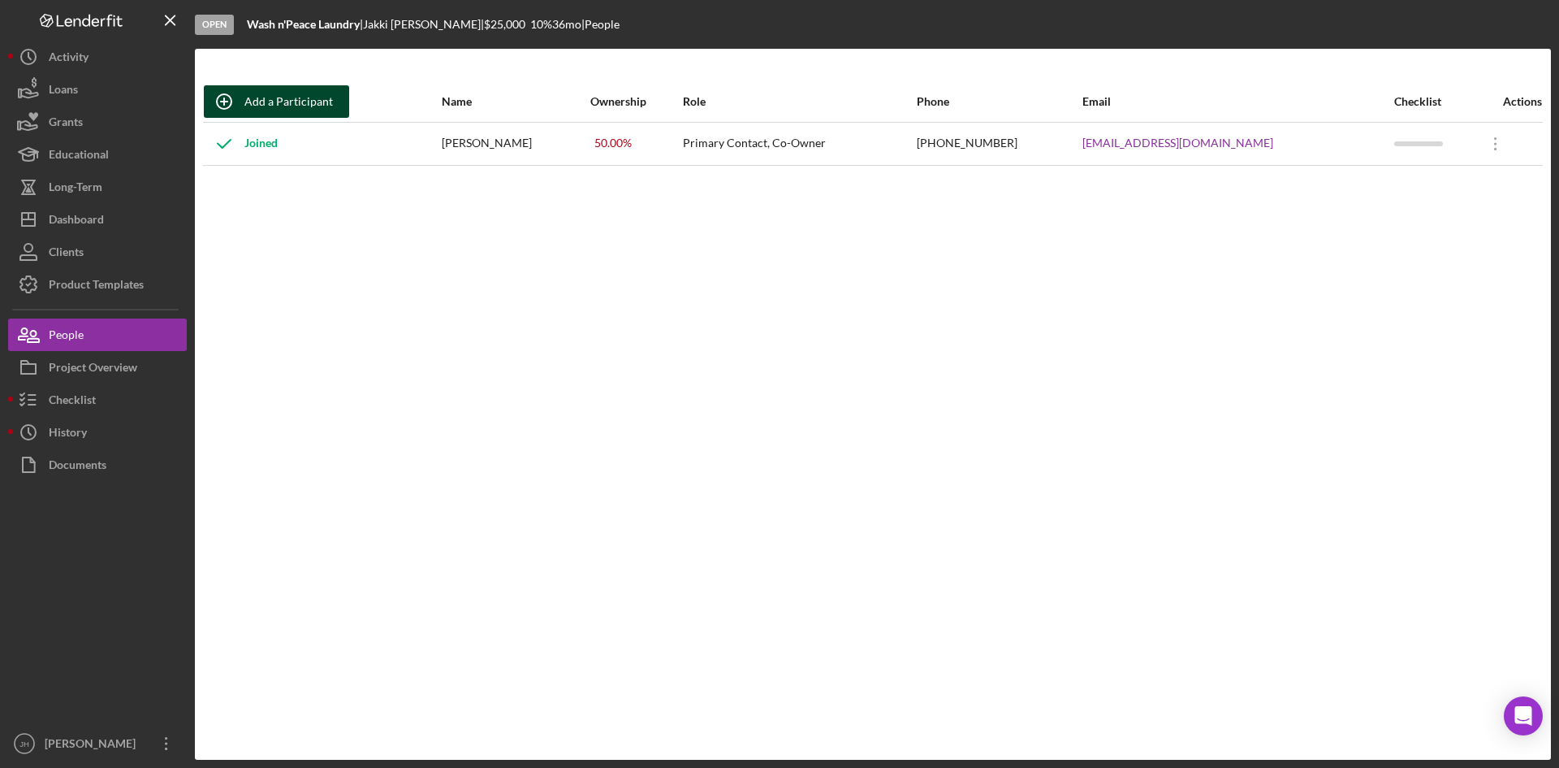
click at [258, 106] on div "Add a Participant" at bounding box center [288, 101] width 89 height 32
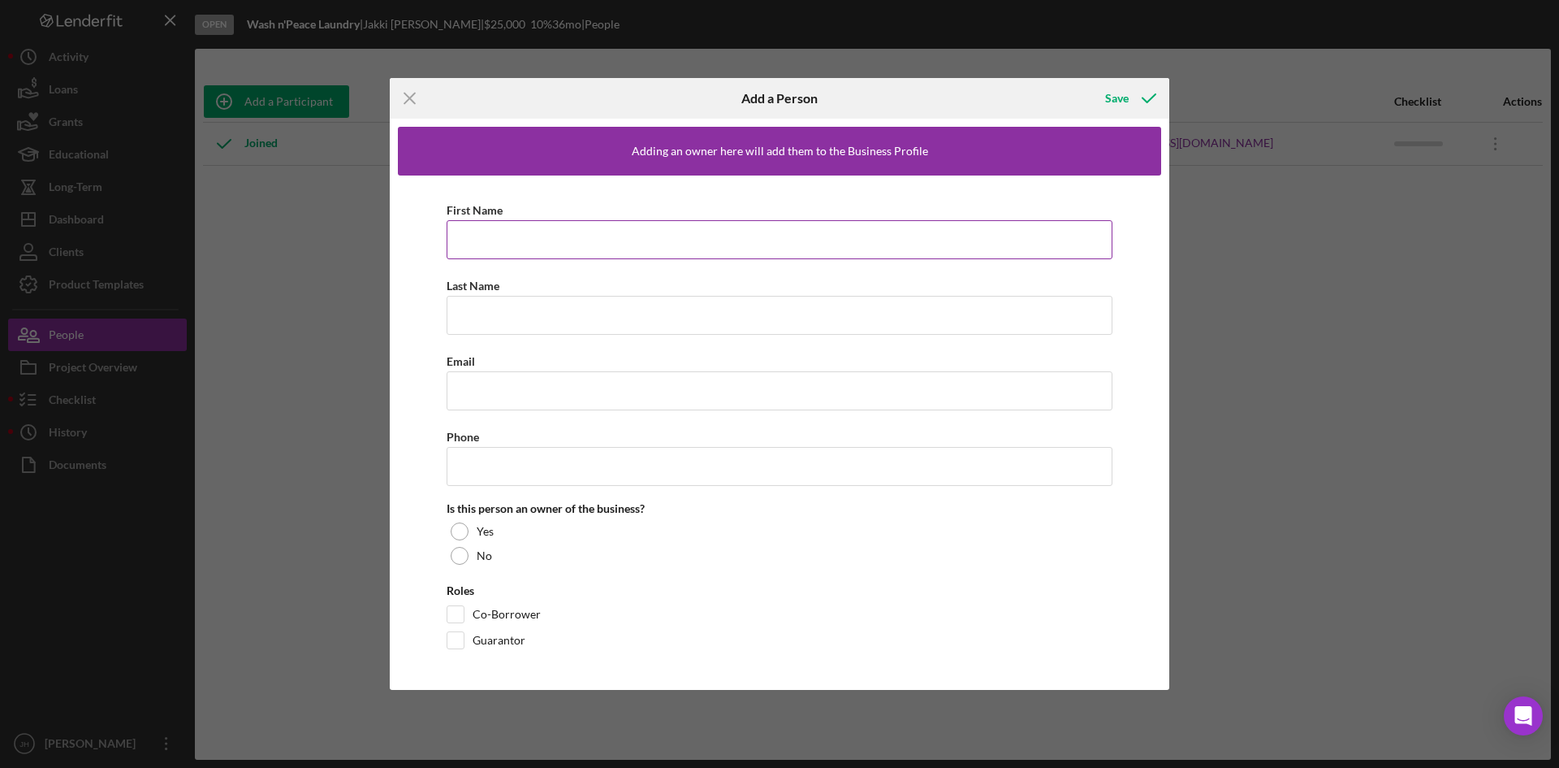
click at [491, 239] on input "First Name" at bounding box center [780, 239] width 666 height 39
type input "Anthony"
type input "Brooks Ali El"
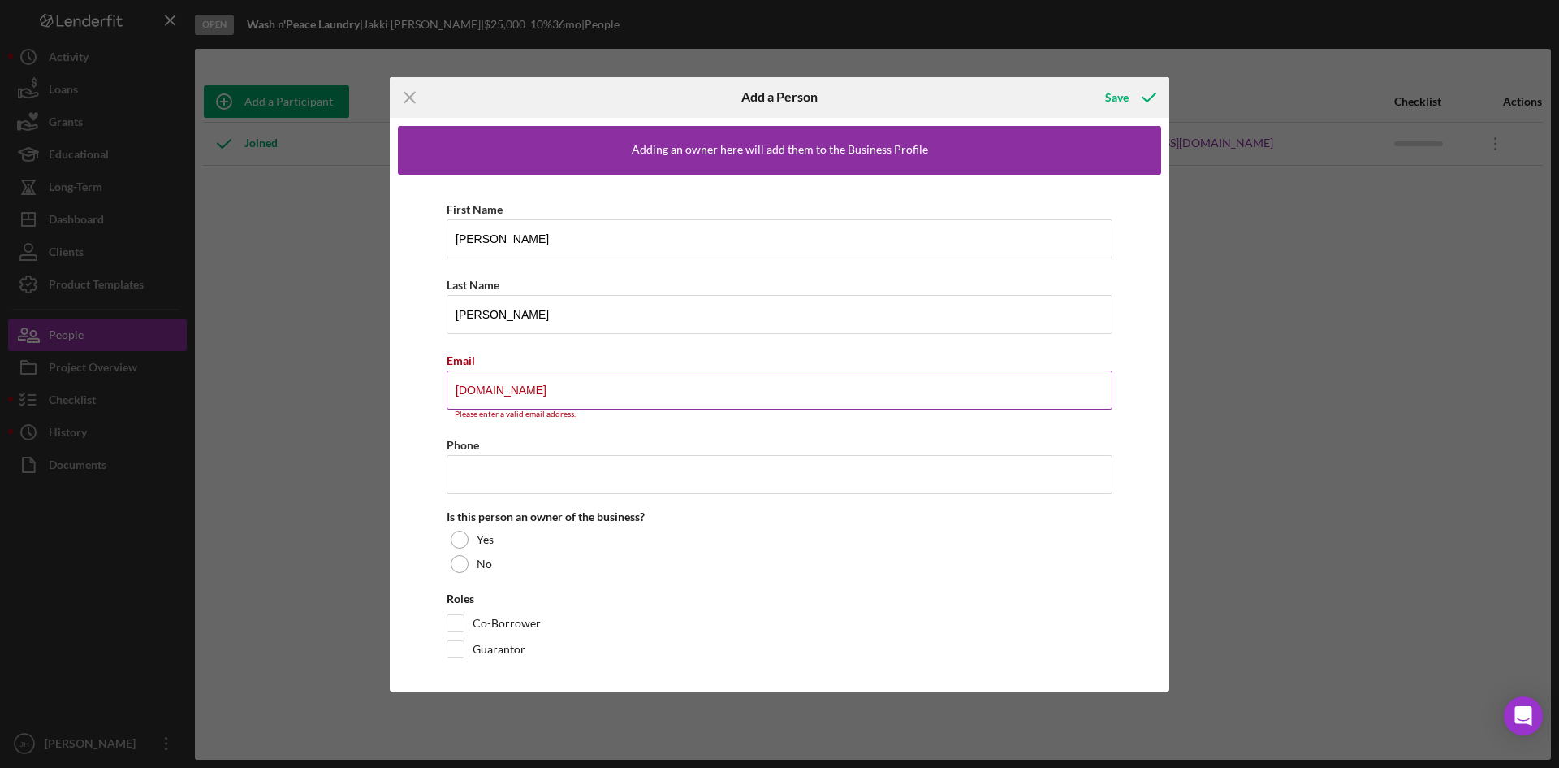
click at [525, 394] on input "firstcorn.tr" at bounding box center [780, 389] width 666 height 39
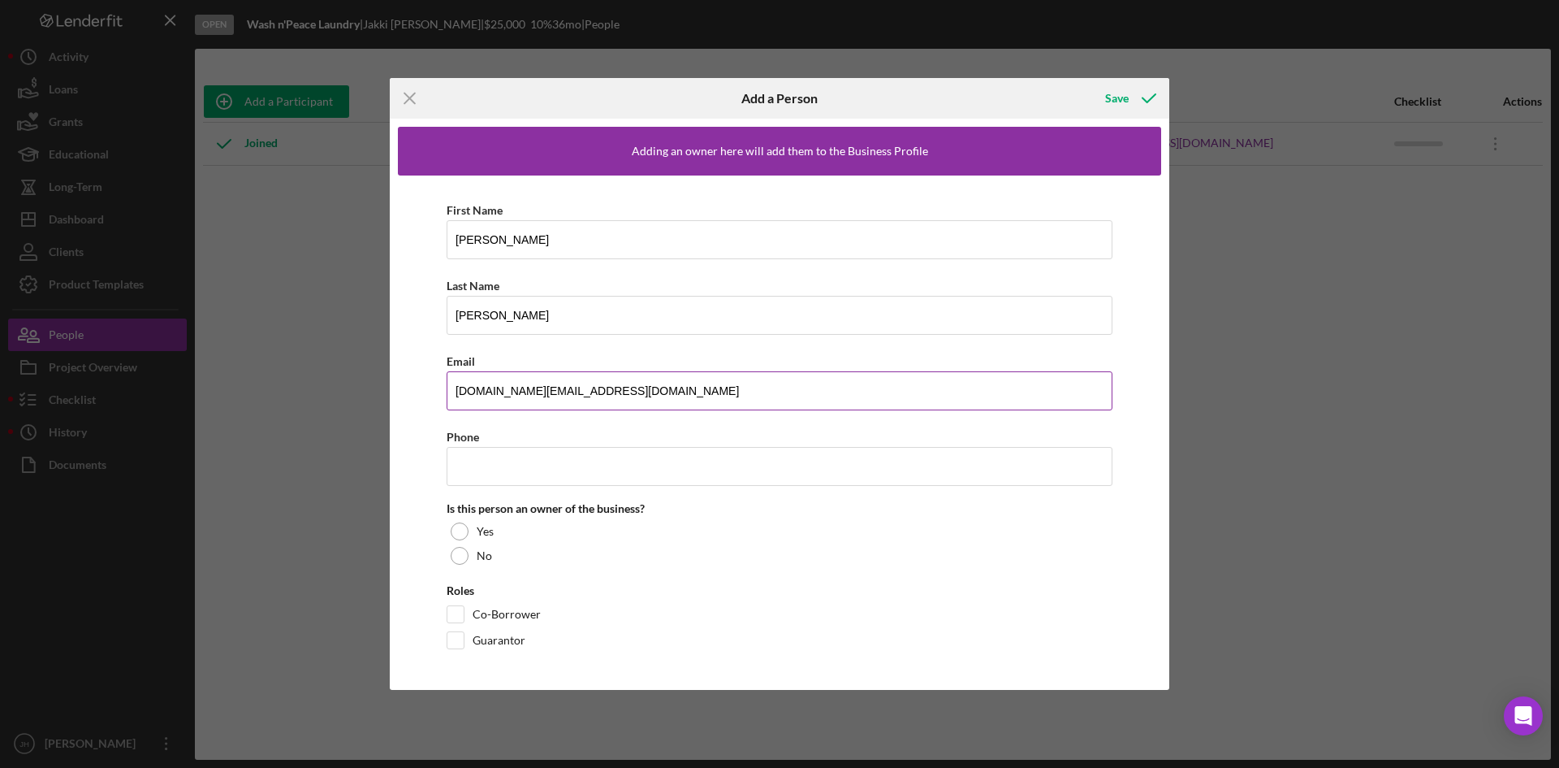
type input "firstcorn.tr@gmail.com"
click at [638, 409] on input "firstcorn.tr@gmail.com" at bounding box center [780, 390] width 666 height 39
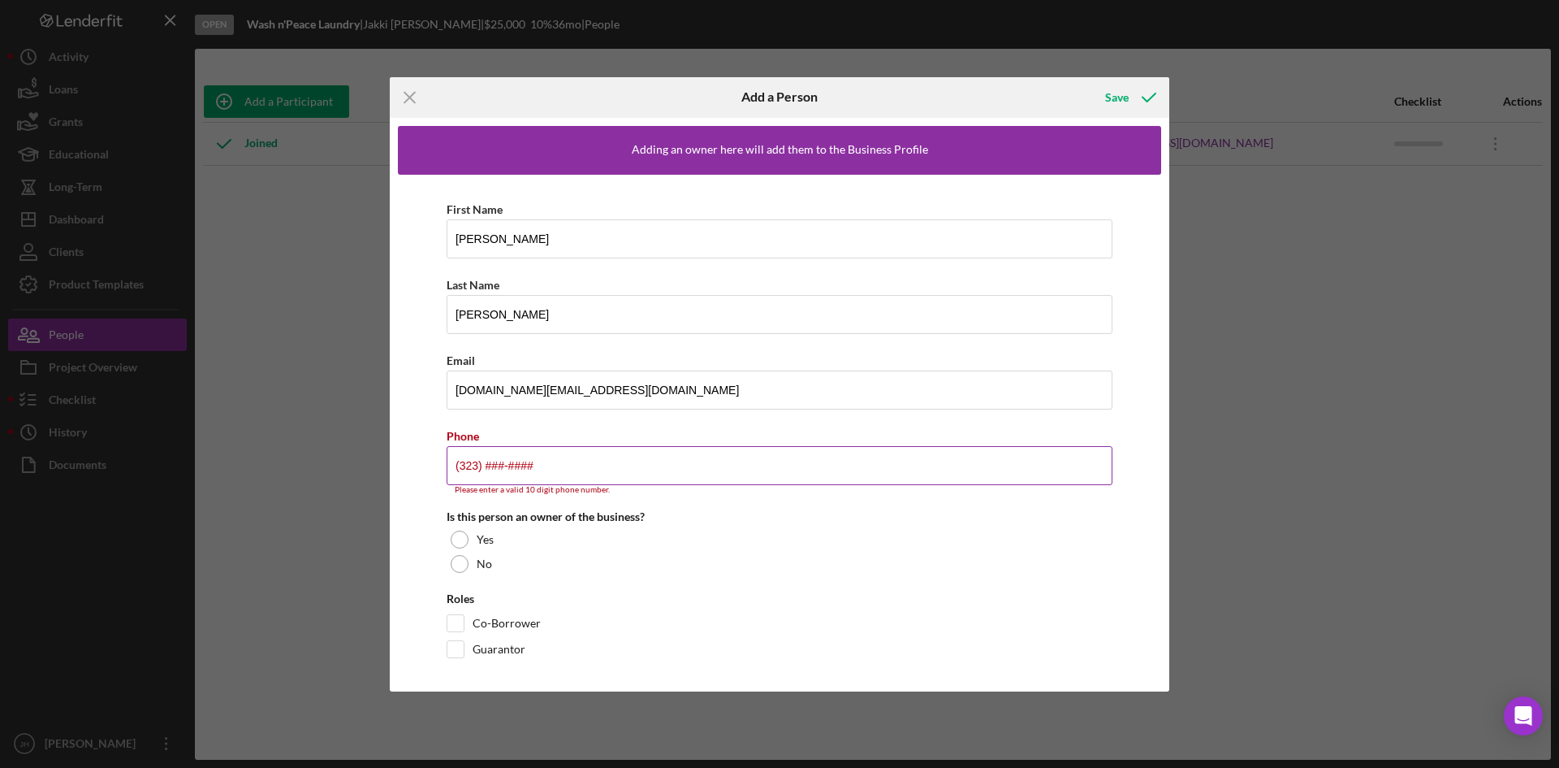
click at [600, 473] on input "(323) ###-####" at bounding box center [780, 465] width 666 height 39
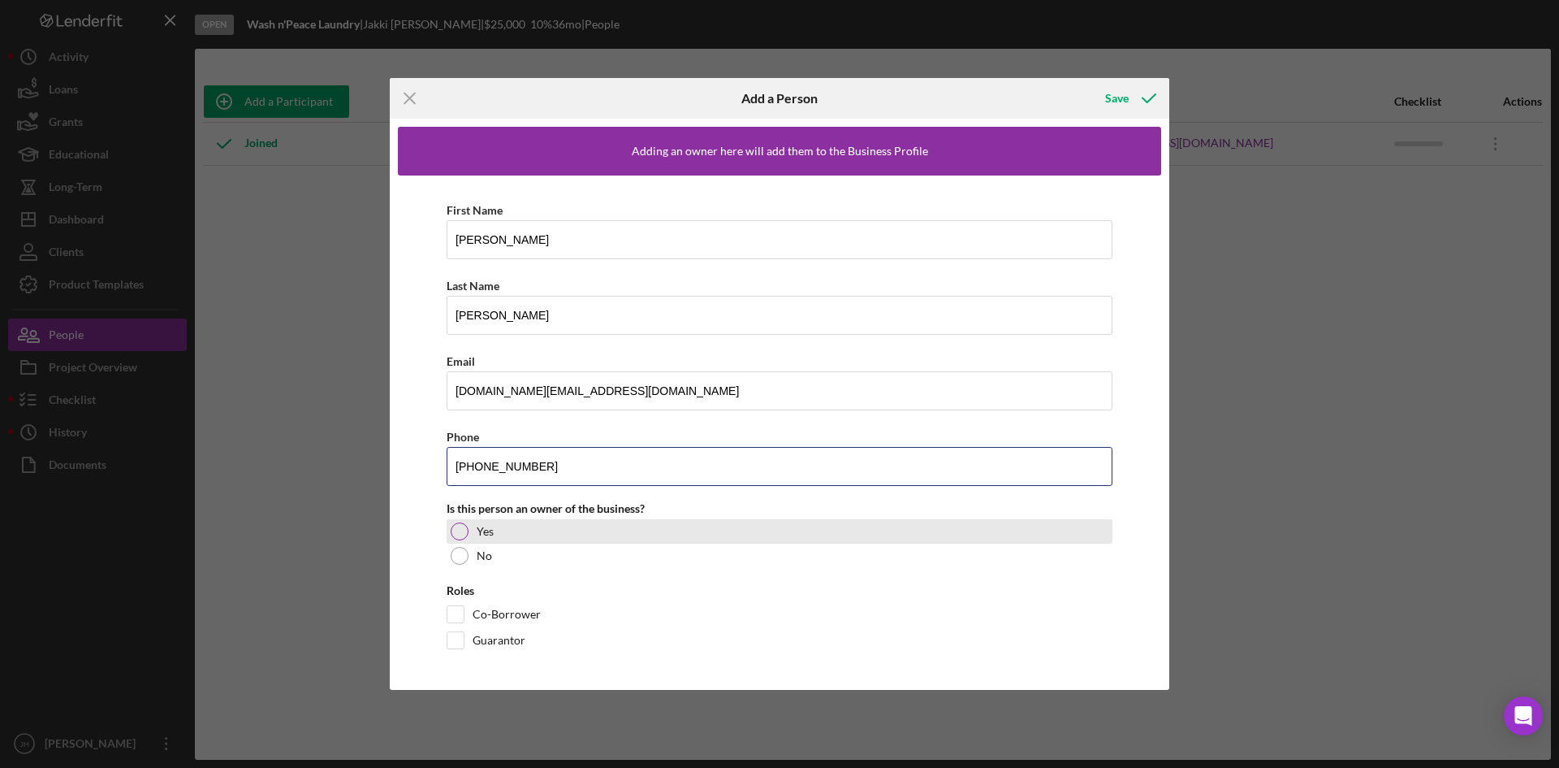
type input "(323) 378-1488"
click at [553, 534] on div "Yes" at bounding box center [780, 531] width 666 height 24
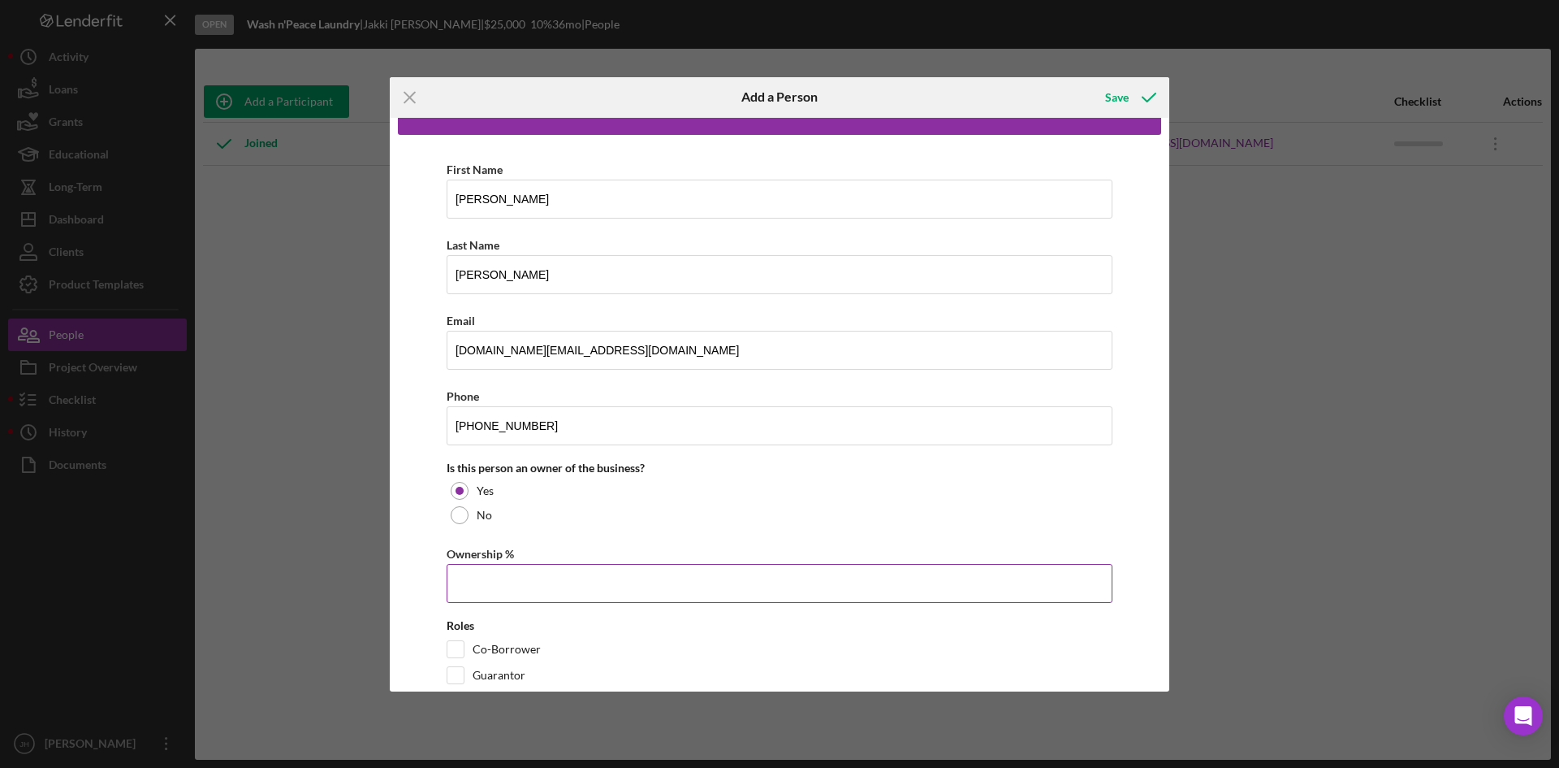
scroll to position [73, 0]
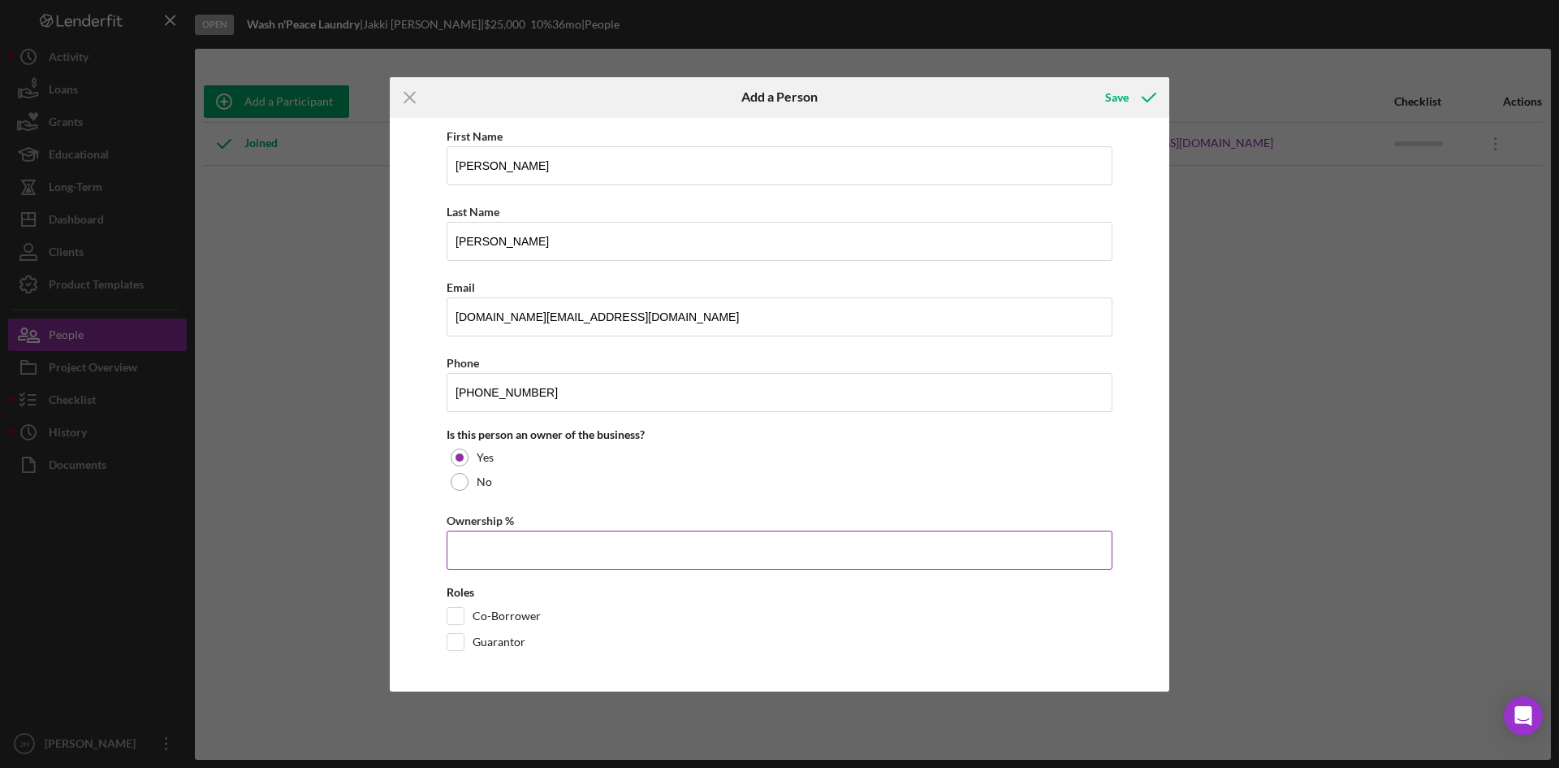
click at [566, 528] on div "Ownership %" at bounding box center [780, 520] width 666 height 20
drag, startPoint x: 563, startPoint y: 549, endPoint x: 560, endPoint y: 541, distance: 8.5
click at [563, 549] on input "Ownership %" at bounding box center [780, 549] width 666 height 39
type input "50.00%"
click at [413, 557] on div "First Name Anthony Last Name Brooks Ali El Email firstcorn.tr@gmail.com Phone (…" at bounding box center [779, 393] width 763 height 582
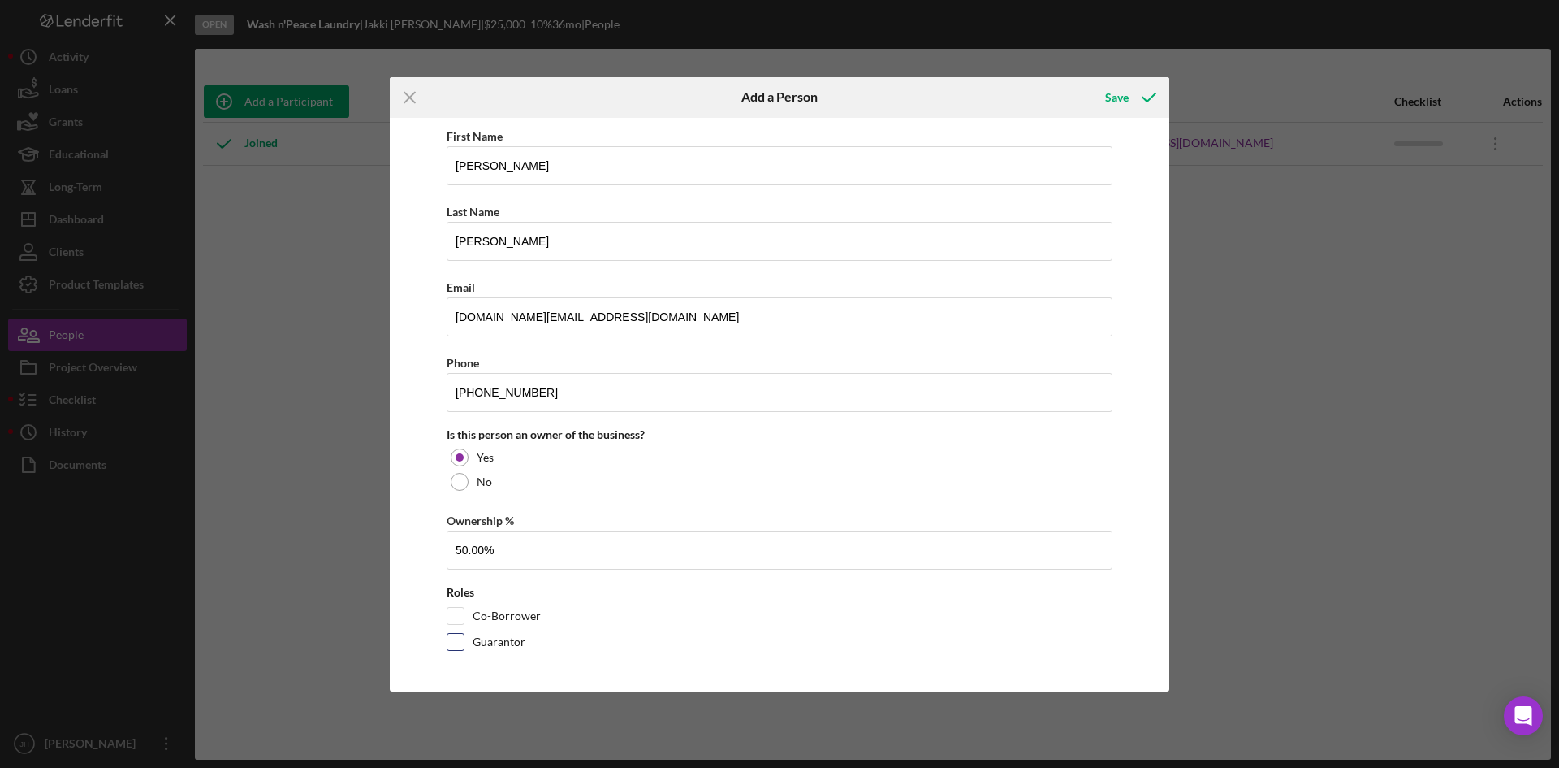
click at [456, 639] on input "Guarantor" at bounding box center [456, 642] width 16 height 16
checkbox input "true"
click at [1144, 92] on icon "button" at bounding box center [1149, 97] width 41 height 41
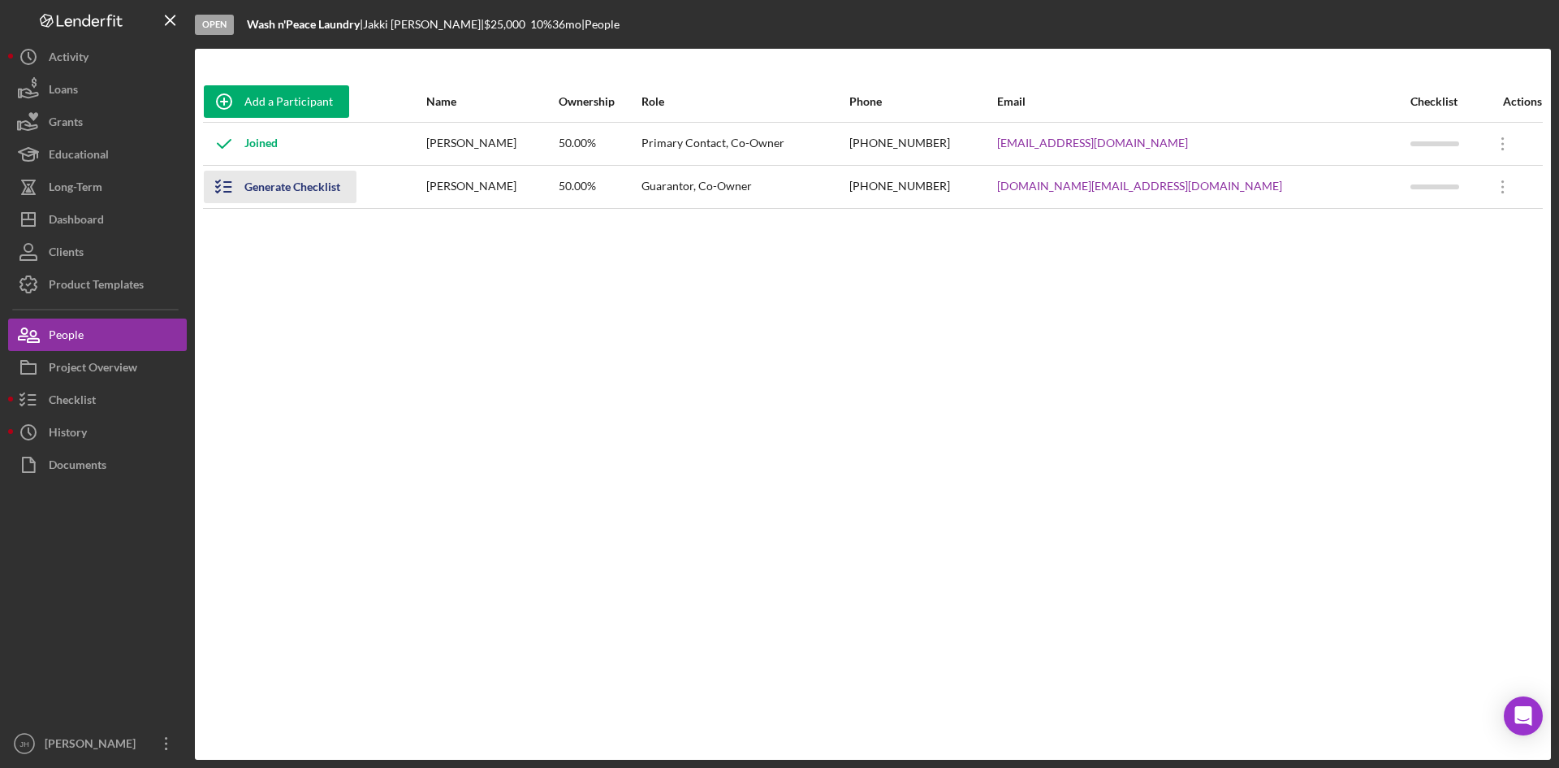
click at [286, 190] on div "Generate Checklist" at bounding box center [292, 187] width 96 height 32
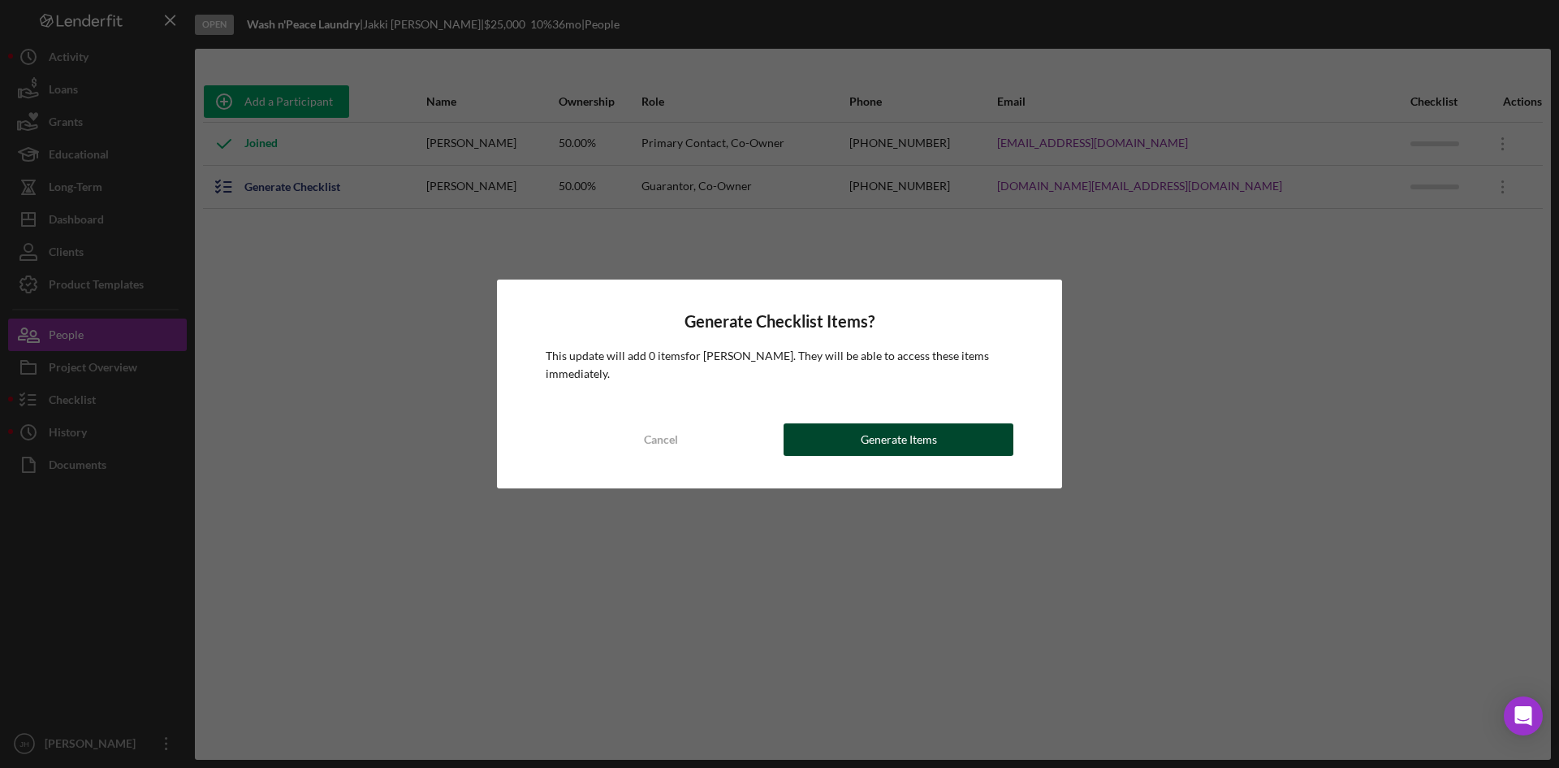
click at [910, 438] on div "Generate Items" at bounding box center [899, 439] width 76 height 32
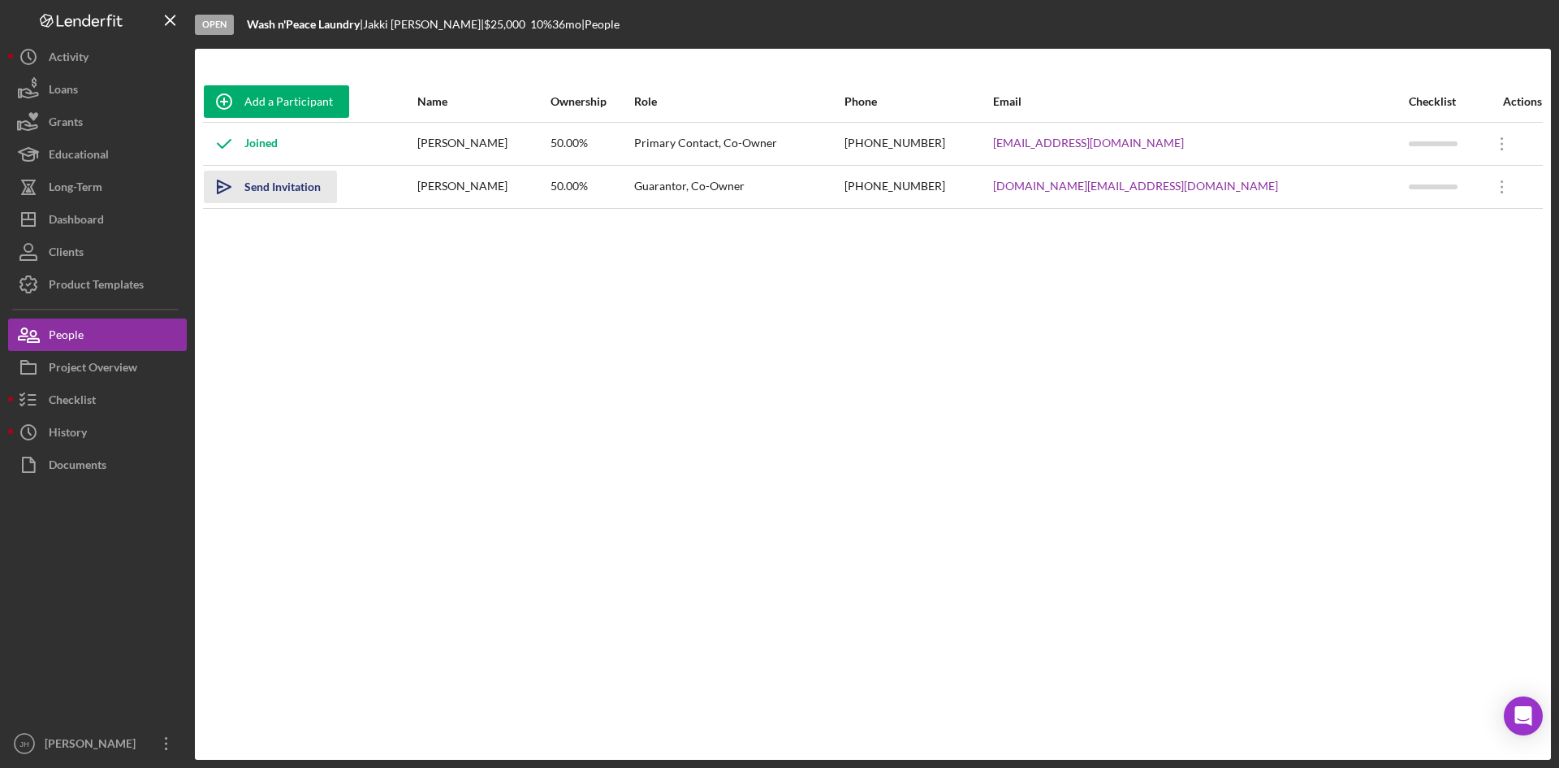
click at [267, 180] on div "Send Invitation" at bounding box center [282, 187] width 76 height 32
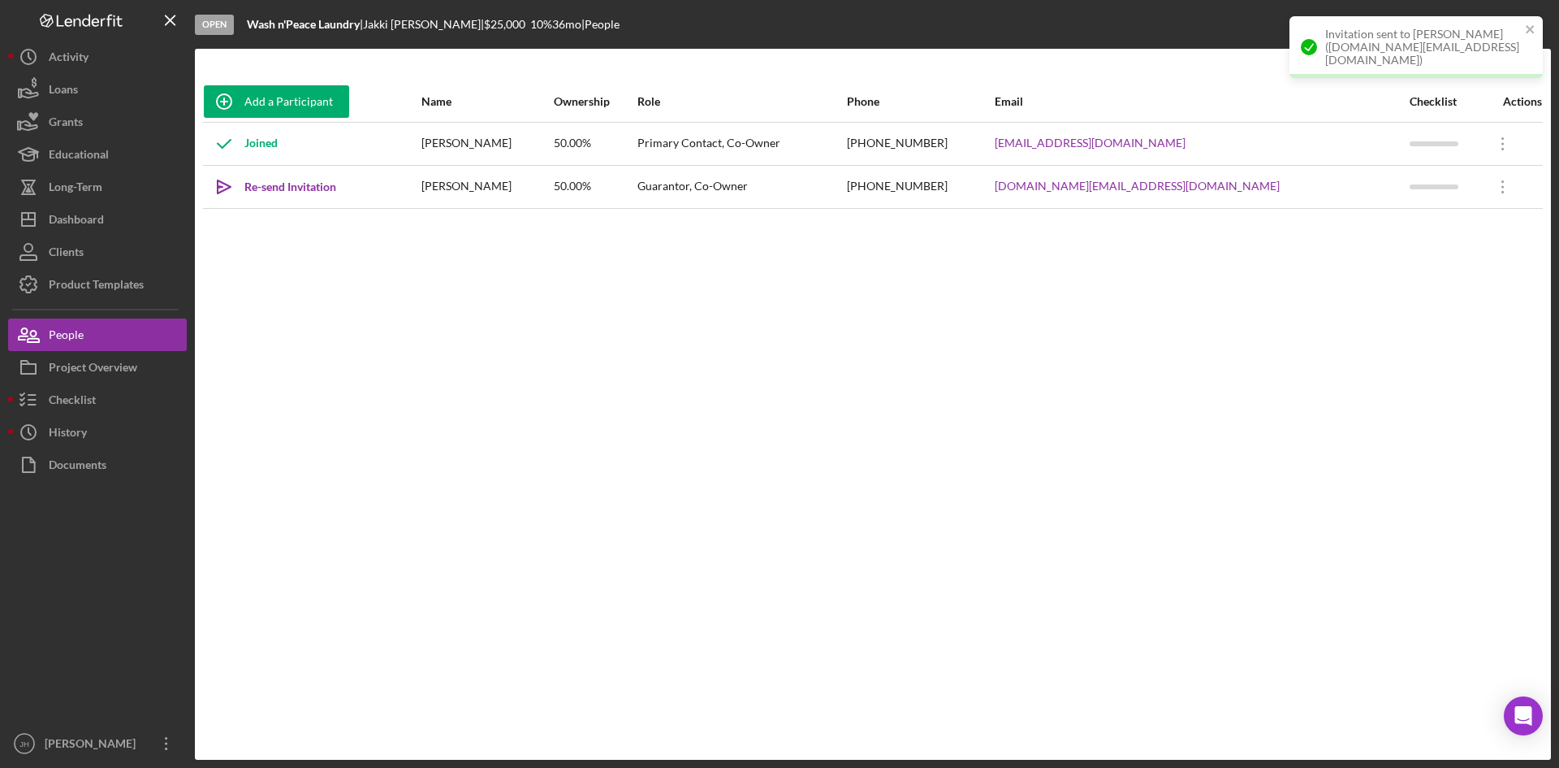
click at [330, 303] on div "Add a Participant Name Ownership Role Phone Email Checklist Actions Joined Jakk…" at bounding box center [873, 404] width 1356 height 646
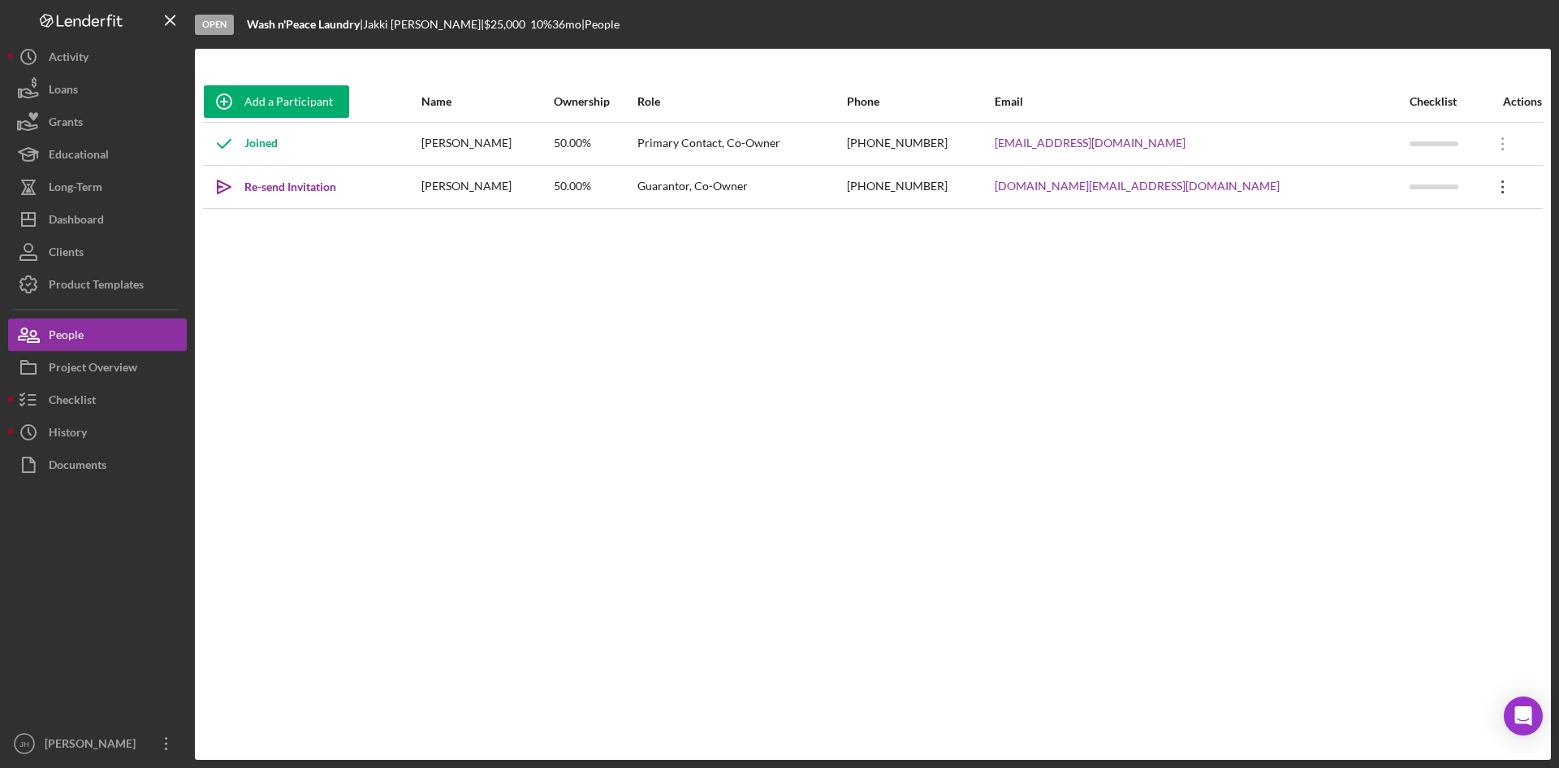
click at [1483, 183] on icon "Icon/Overflow" at bounding box center [1503, 186] width 41 height 41
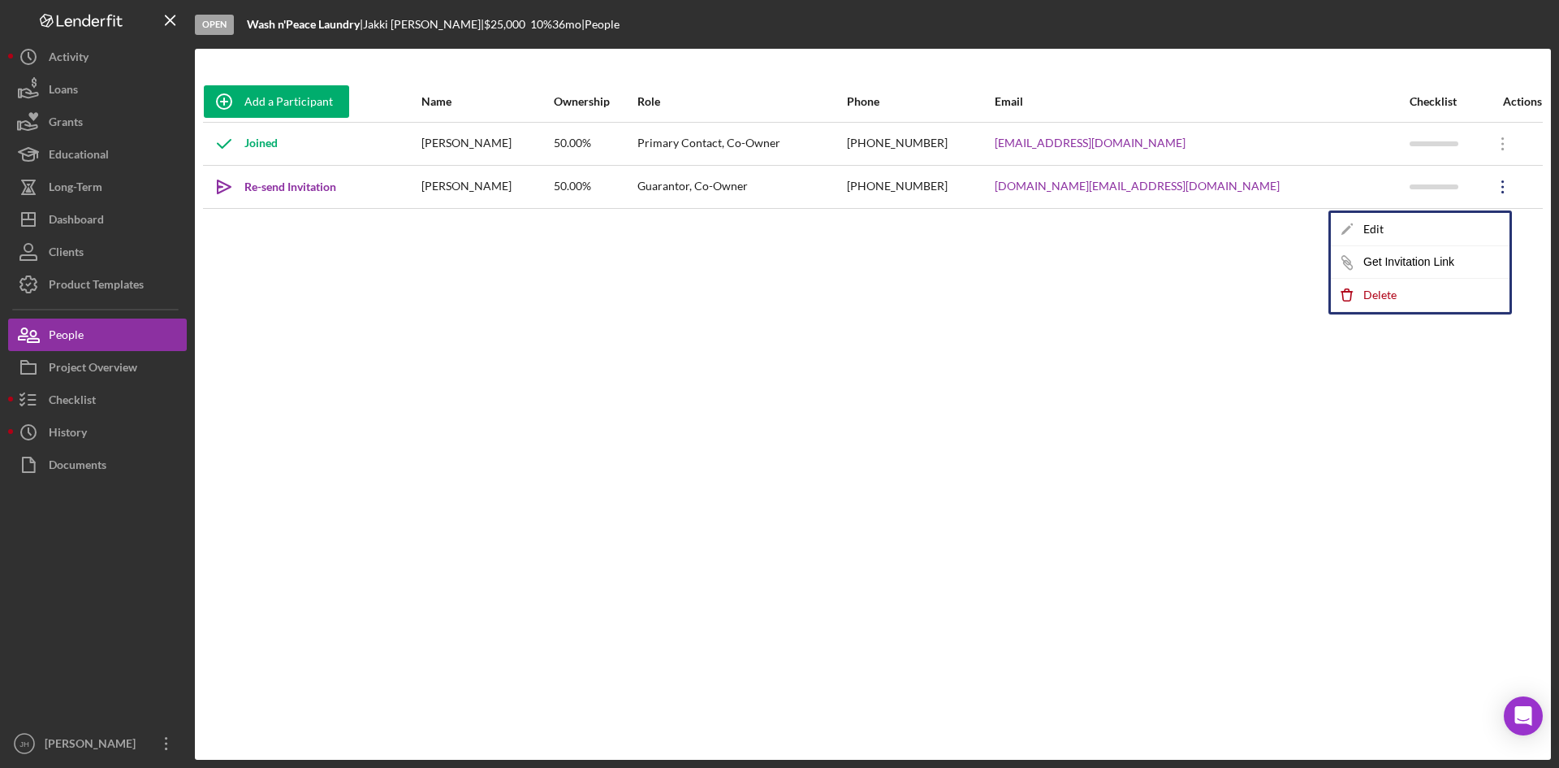
click at [1466, 380] on div "Add a Participant Name Ownership Role Phone Email Checklist Actions Joined Jakk…" at bounding box center [873, 404] width 1356 height 646
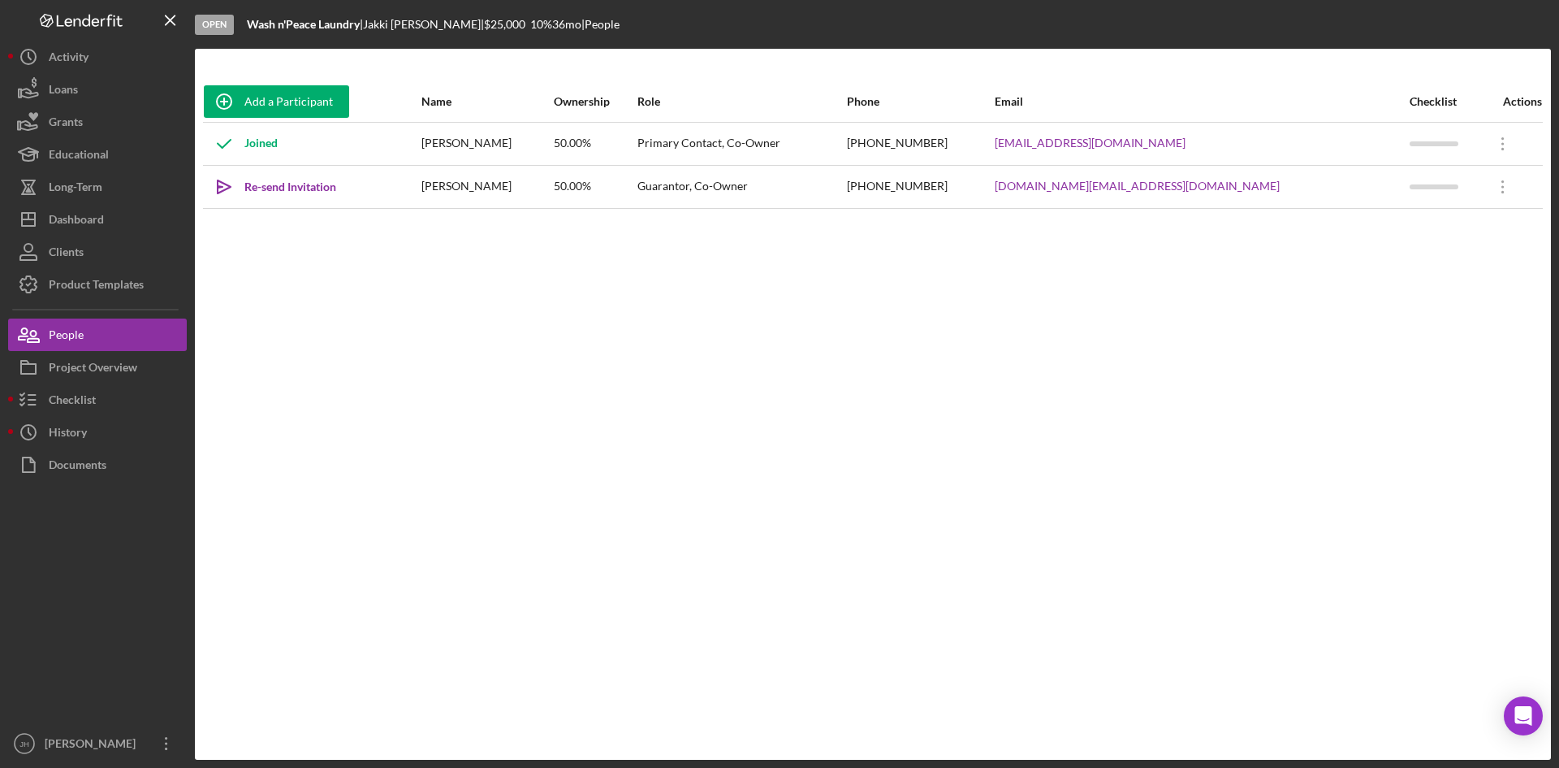
click at [382, 435] on div "Add a Participant Name Ownership Role Phone Email Checklist Actions Joined Jakk…" at bounding box center [873, 404] width 1356 height 646
click at [1035, 493] on div "Add a Participant Name Ownership Role Phone Email Checklist Actions Joined Jakk…" at bounding box center [873, 404] width 1356 height 646
click at [322, 598] on div "Add a Participant Name Ownership Role Phone Email Checklist Actions Joined Jakk…" at bounding box center [873, 404] width 1356 height 646
click at [91, 407] on div "Checklist" at bounding box center [72, 401] width 47 height 37
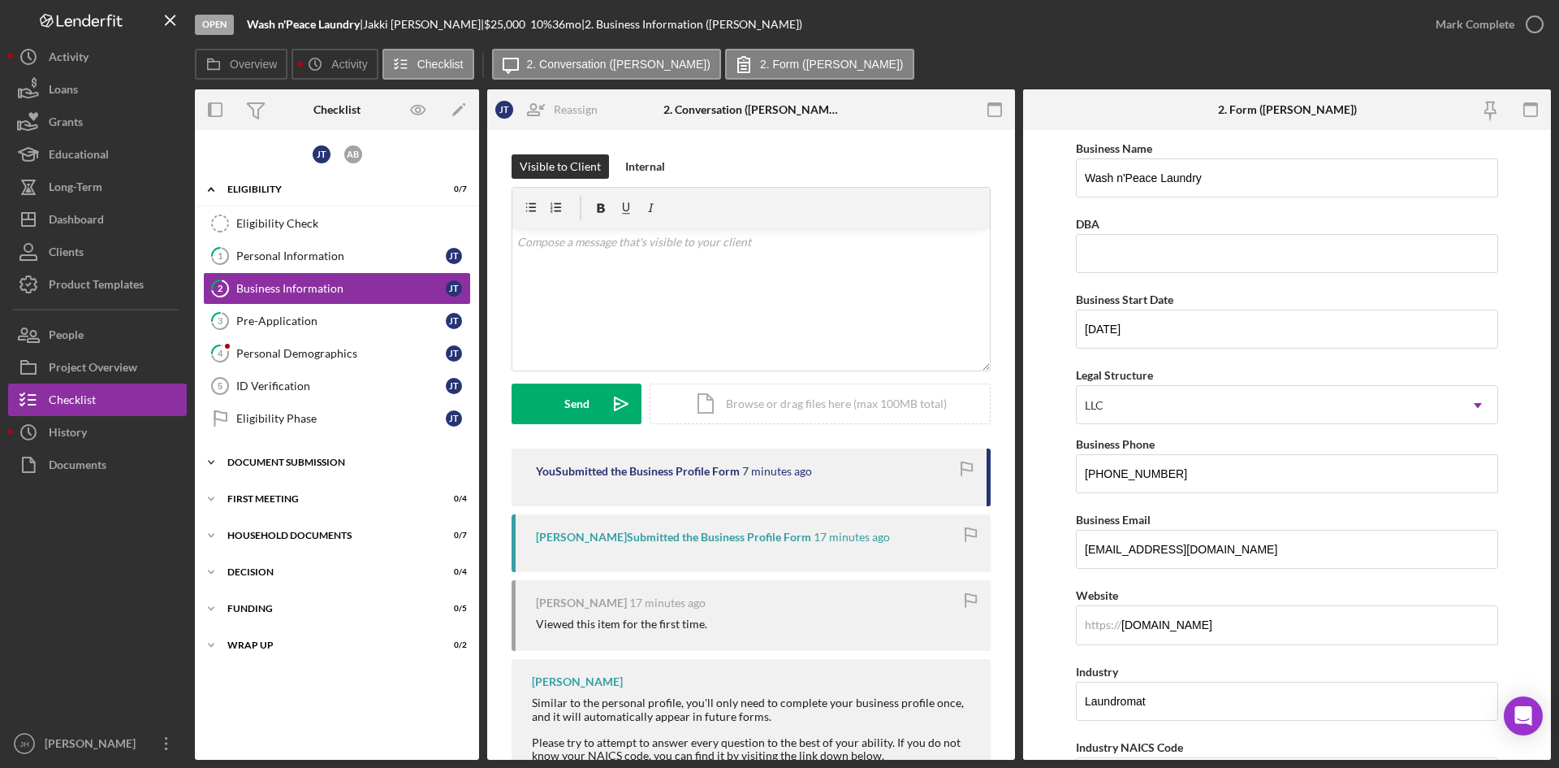
click at [387, 469] on div "Icon/Expander Document Submission 0 / 6" at bounding box center [337, 462] width 284 height 32
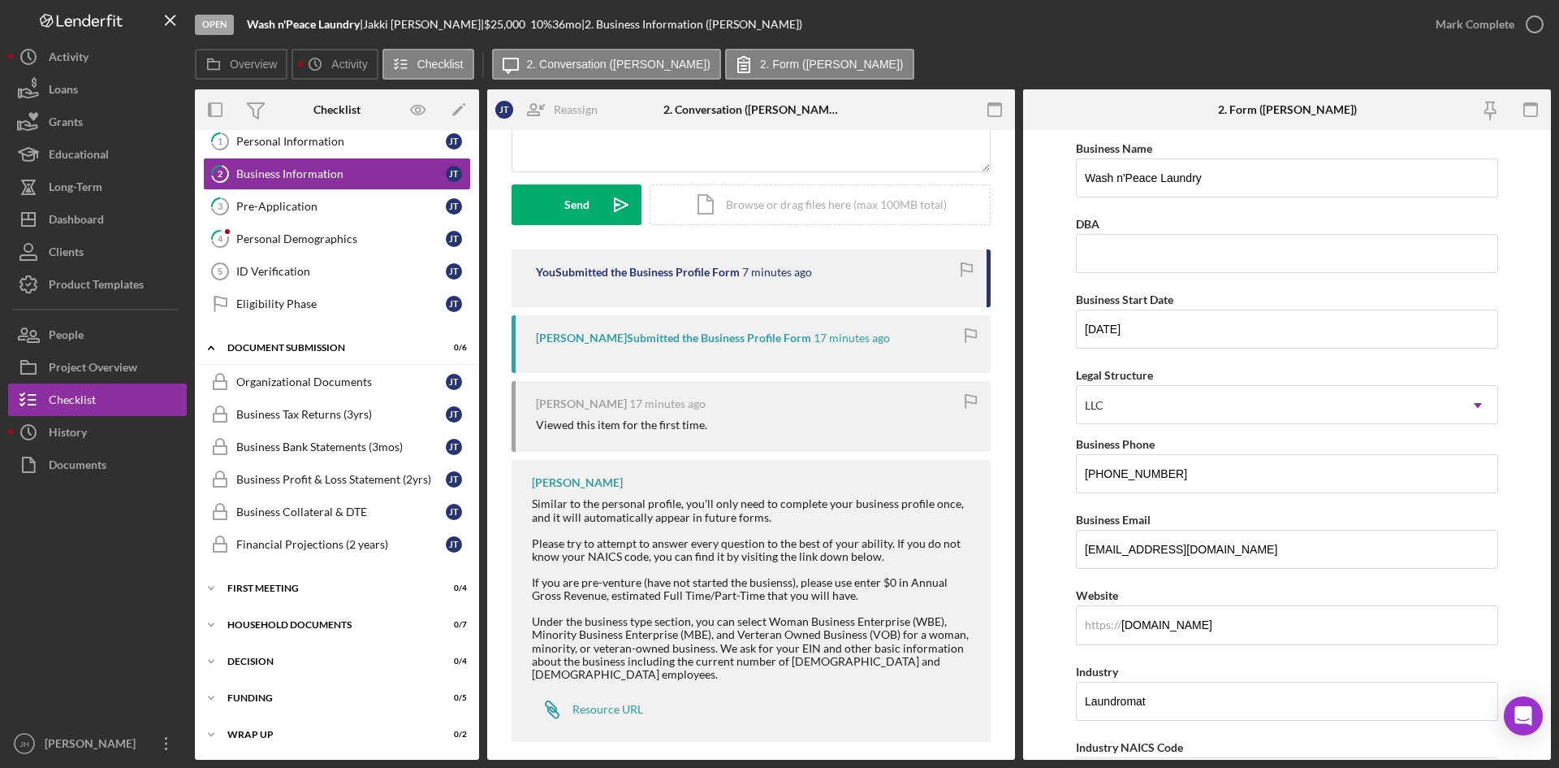
scroll to position [201, 0]
